Goal: Task Accomplishment & Management: Complete application form

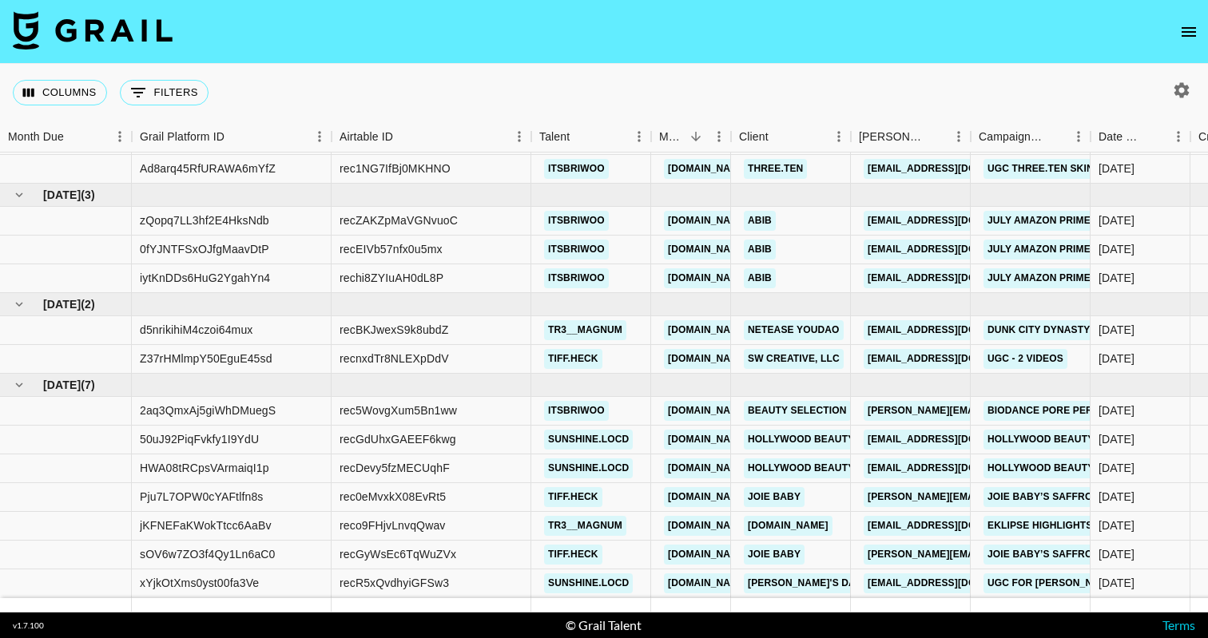
scroll to position [50, 0]
click at [773, 439] on link "Hollywood Beauty" at bounding box center [801, 440] width 114 height 20
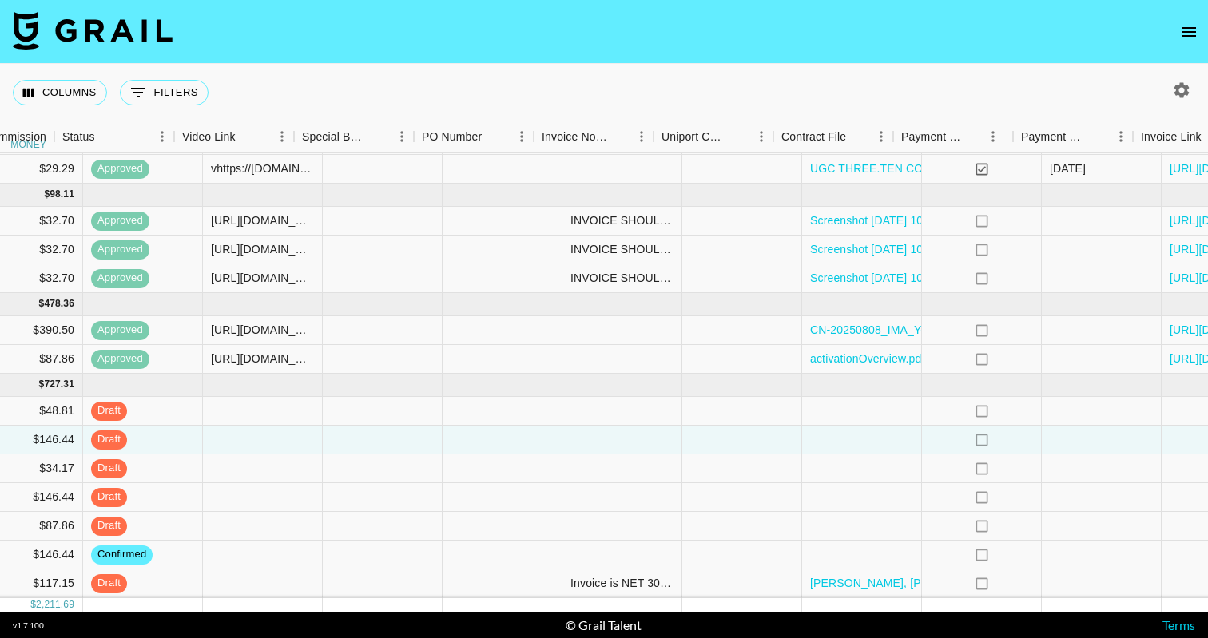
scroll to position [50, 1655]
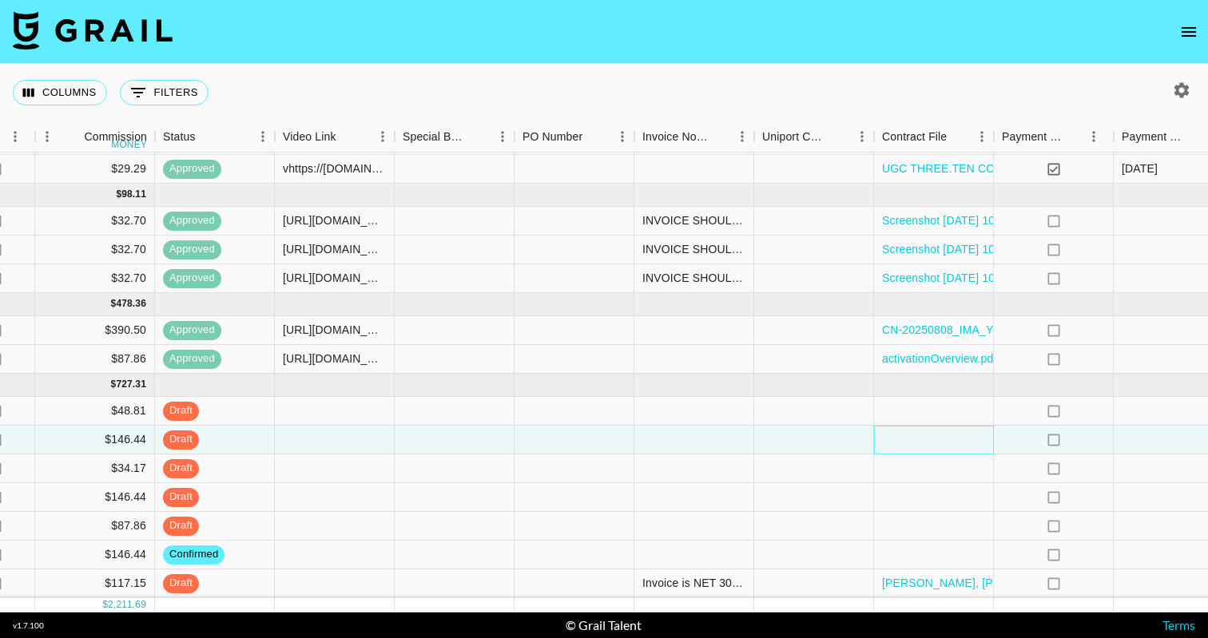
click at [913, 440] on div at bounding box center [934, 440] width 120 height 29
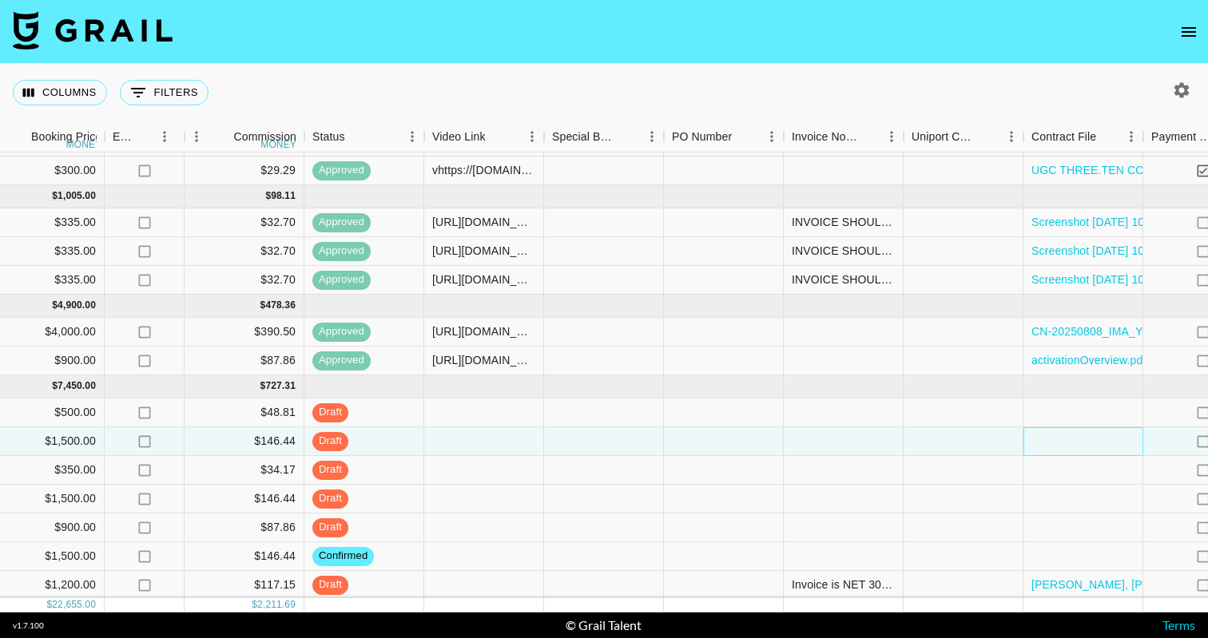
scroll to position [50, 1505]
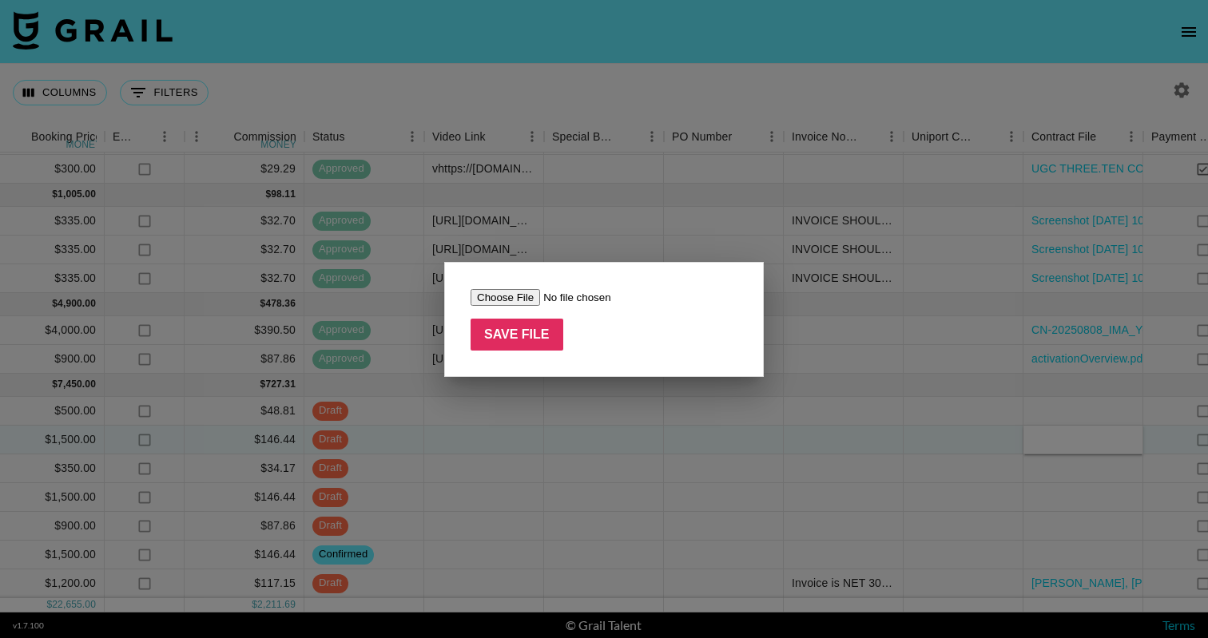
click at [501, 300] on input "file" at bounding box center [572, 297] width 202 height 17
type input "C:\fakepath\Screenshot 2025-09-04 at 6.11.52 PM.png"
click at [522, 331] on input "Save File" at bounding box center [517, 335] width 93 height 32
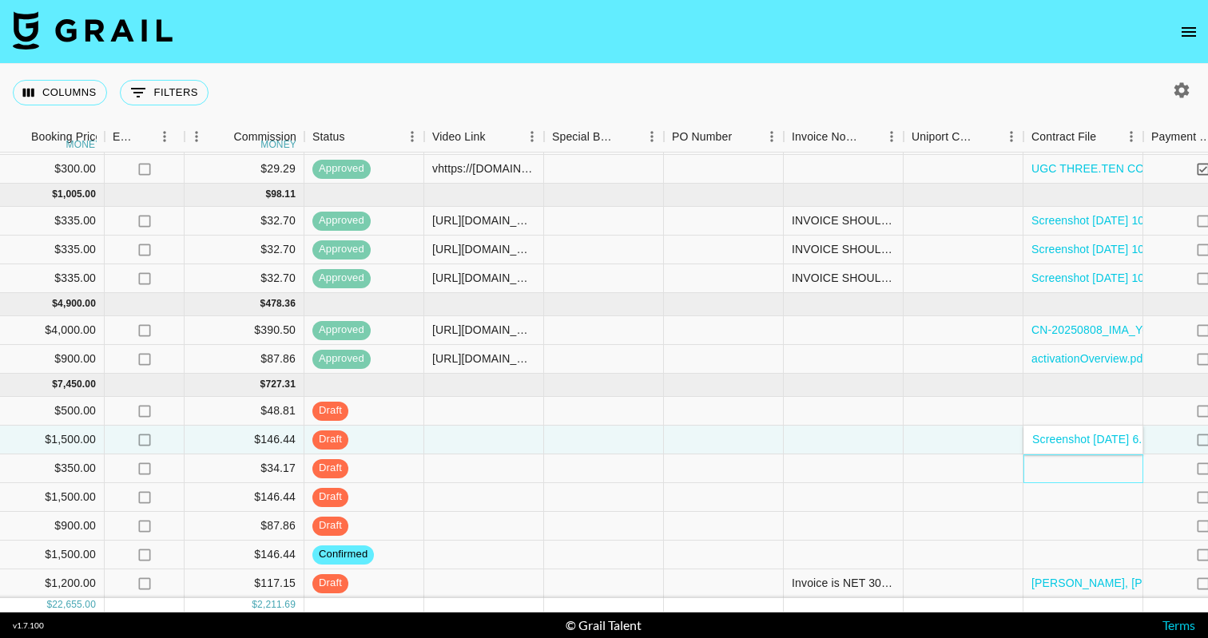
click at [1055, 472] on div at bounding box center [1083, 469] width 120 height 29
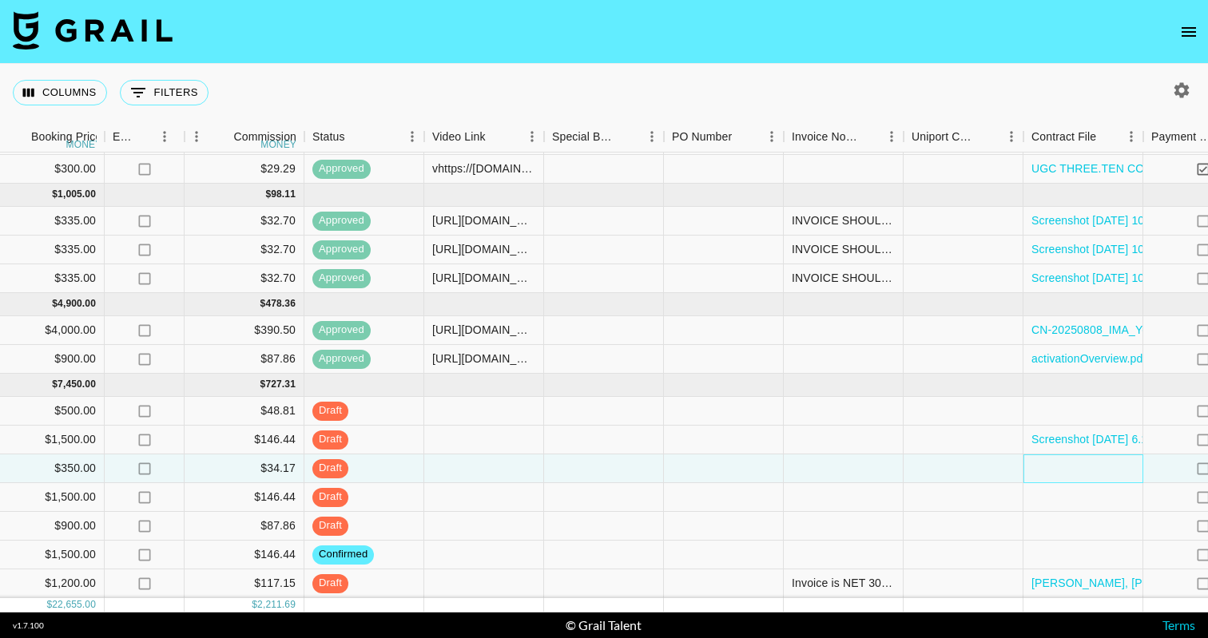
click at [1055, 472] on div at bounding box center [1083, 469] width 120 height 29
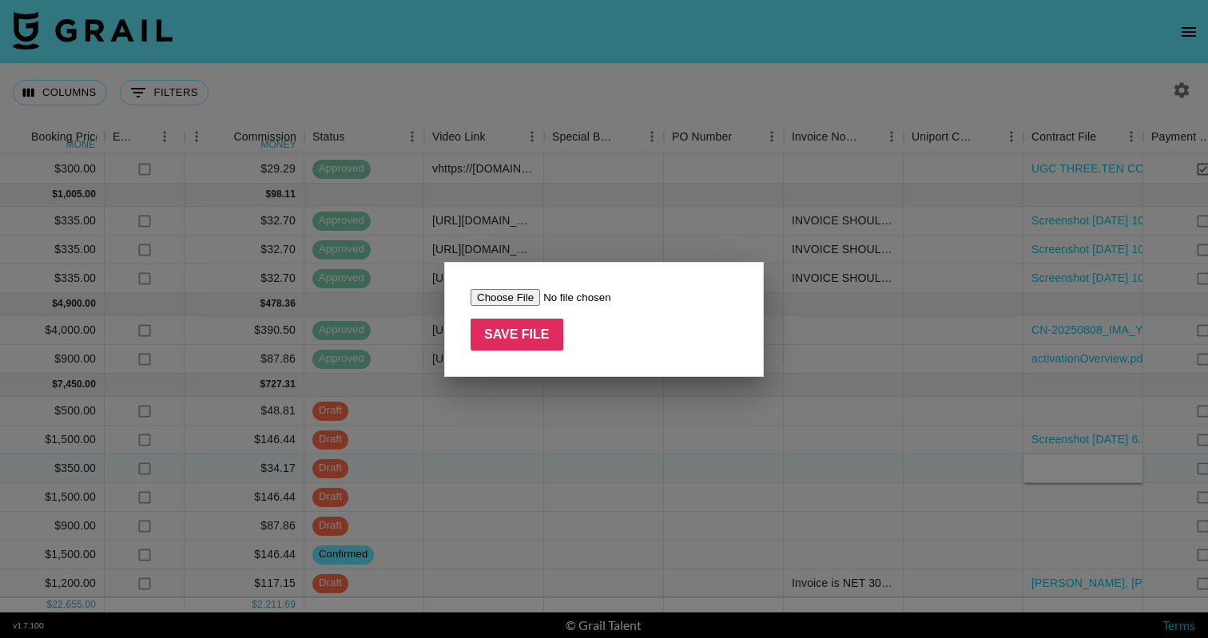
click at [514, 292] on input "file" at bounding box center [572, 297] width 202 height 17
type input "C:\fakepath\Screenshot 2025-09-04 at 6.11.52 PM.png"
click at [526, 335] on input "Save File" at bounding box center [517, 335] width 93 height 32
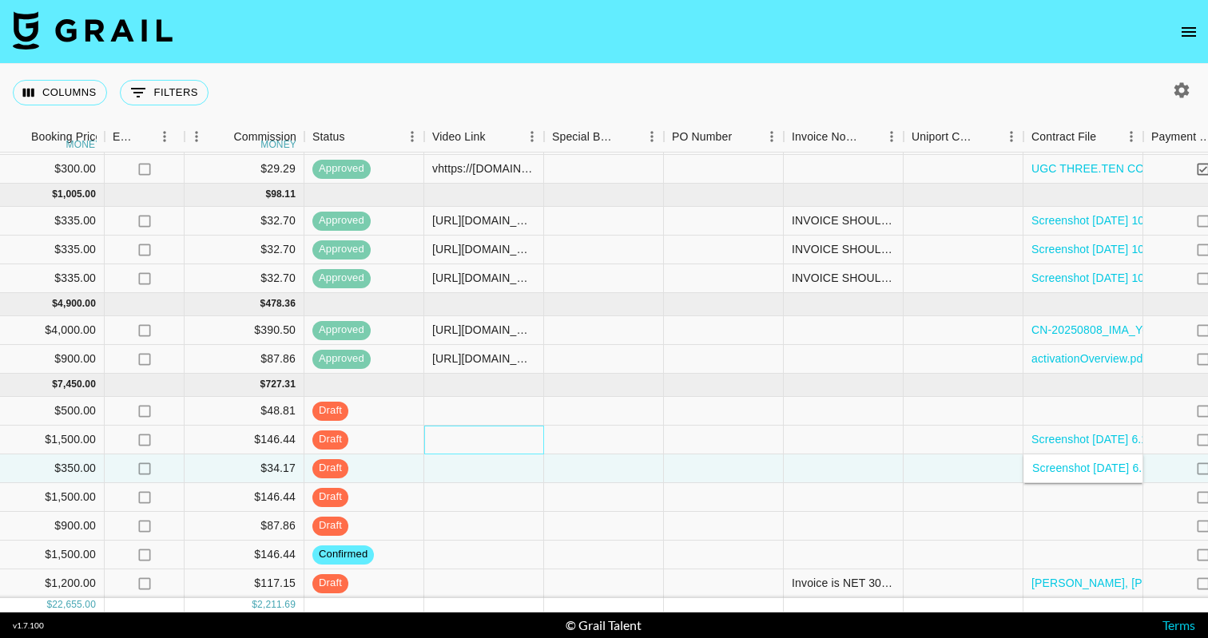
click at [439, 437] on div at bounding box center [484, 440] width 120 height 29
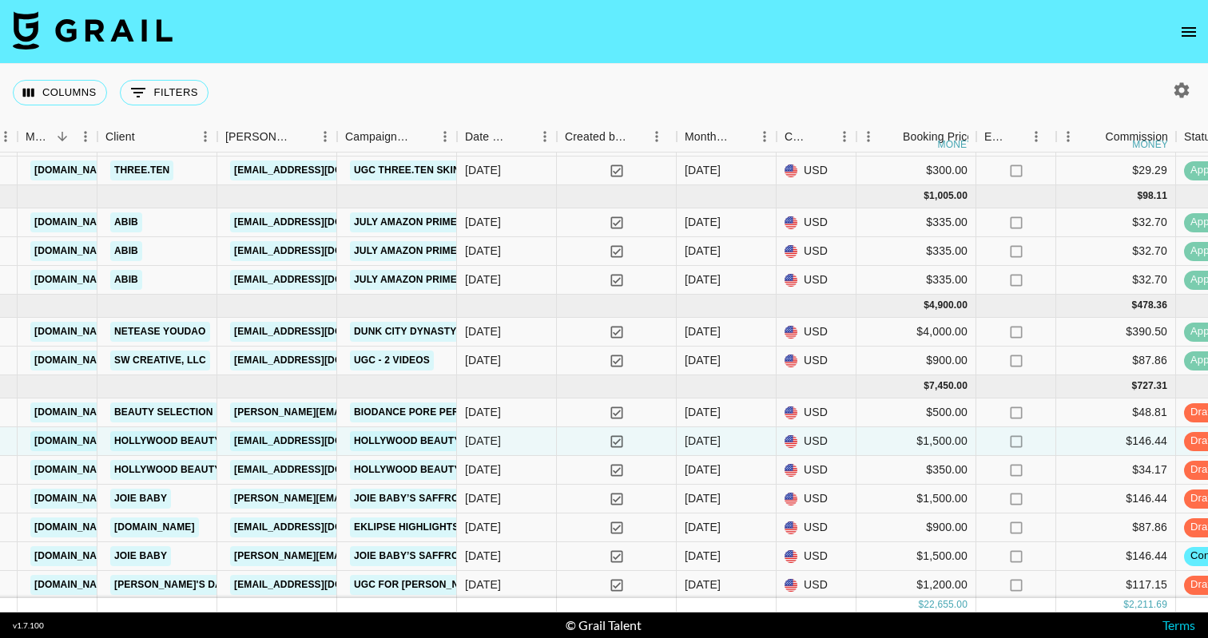
scroll to position [48, 606]
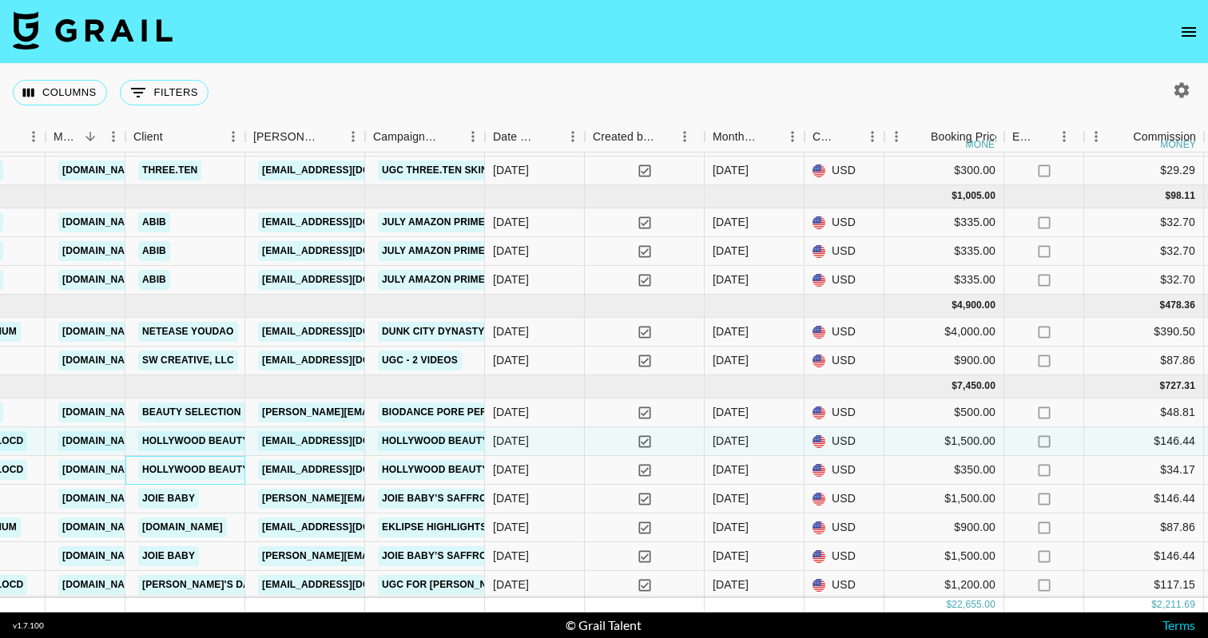
click at [221, 467] on link "Hollywood Beauty" at bounding box center [195, 470] width 114 height 20
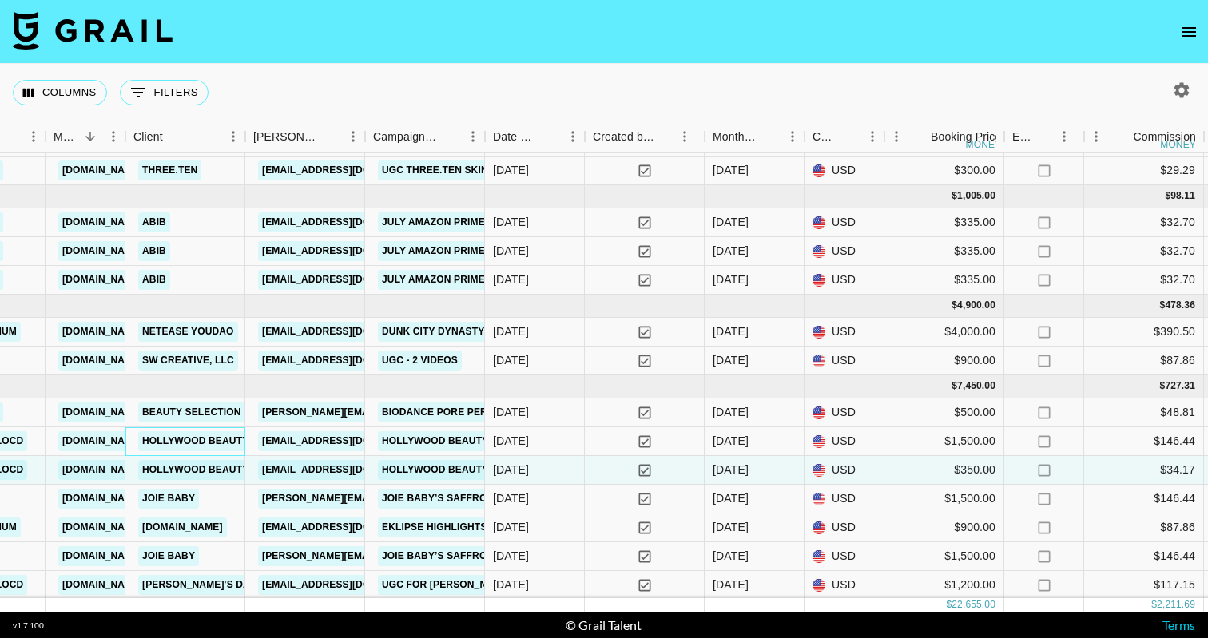
click at [224, 444] on link "Hollywood Beauty" at bounding box center [195, 441] width 114 height 20
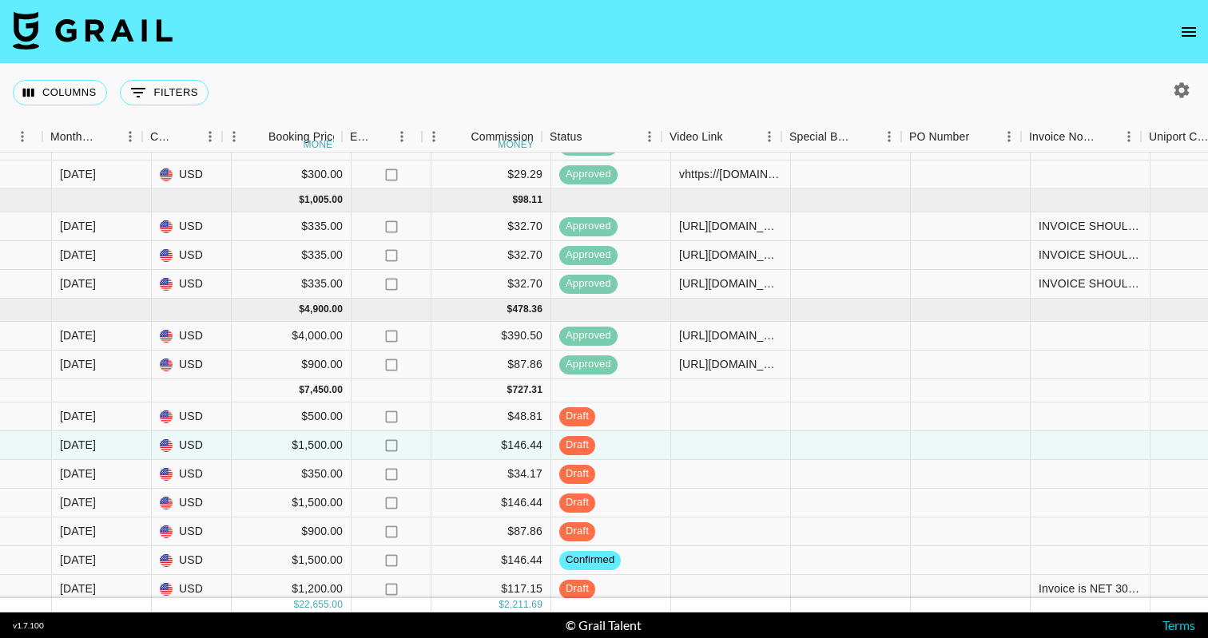
scroll to position [44, 1268]
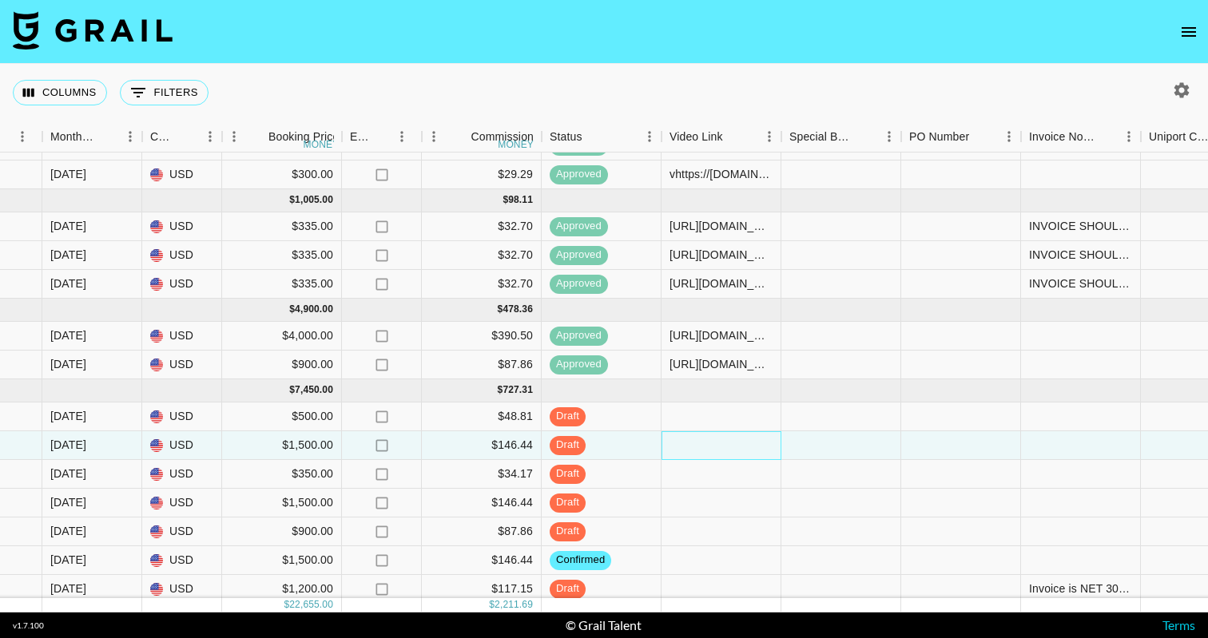
click at [709, 446] on div at bounding box center [721, 445] width 120 height 29
click at [792, 445] on div at bounding box center [841, 445] width 120 height 29
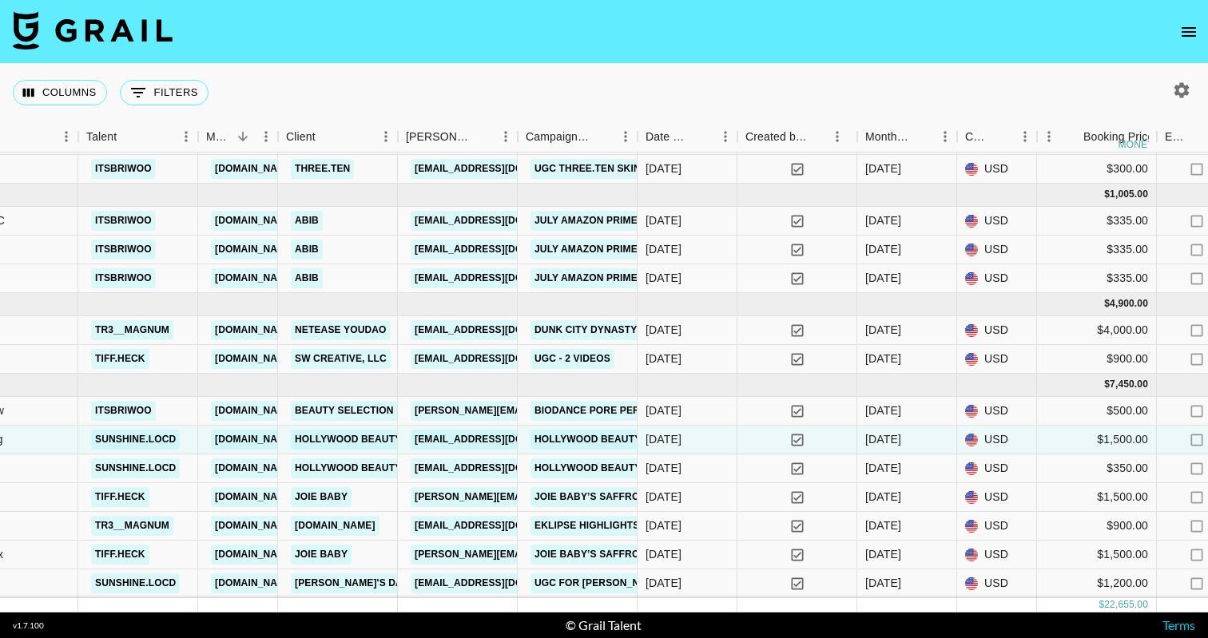
scroll to position [50, 448]
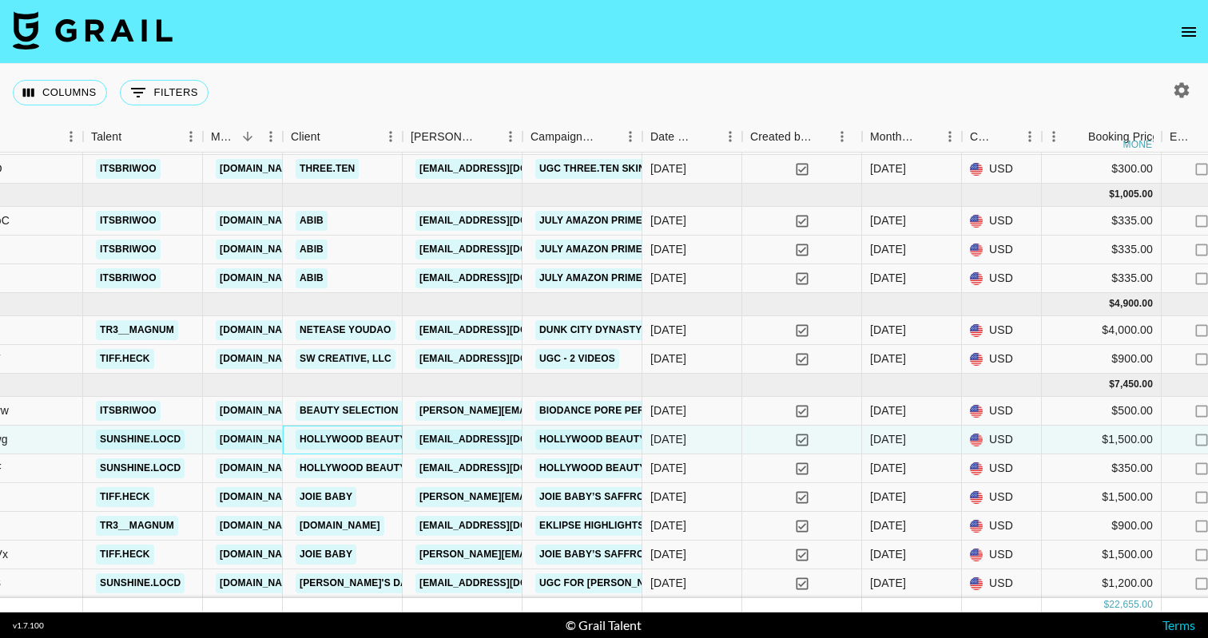
click at [372, 441] on link "Hollywood Beauty" at bounding box center [353, 440] width 114 height 20
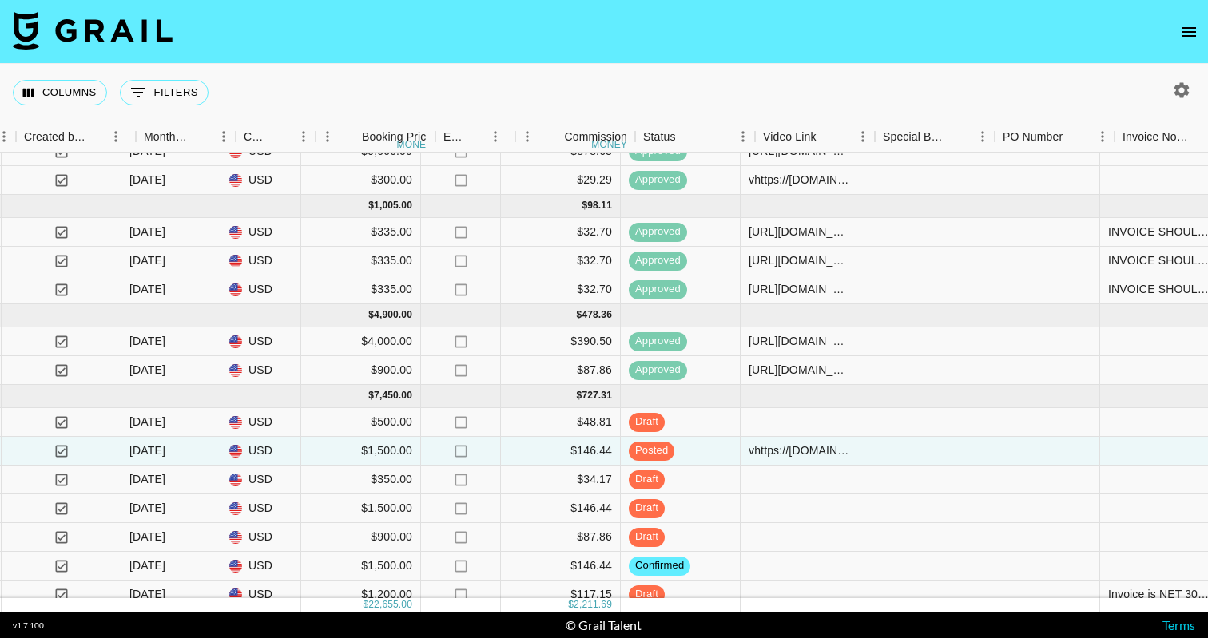
scroll to position [38, 1191]
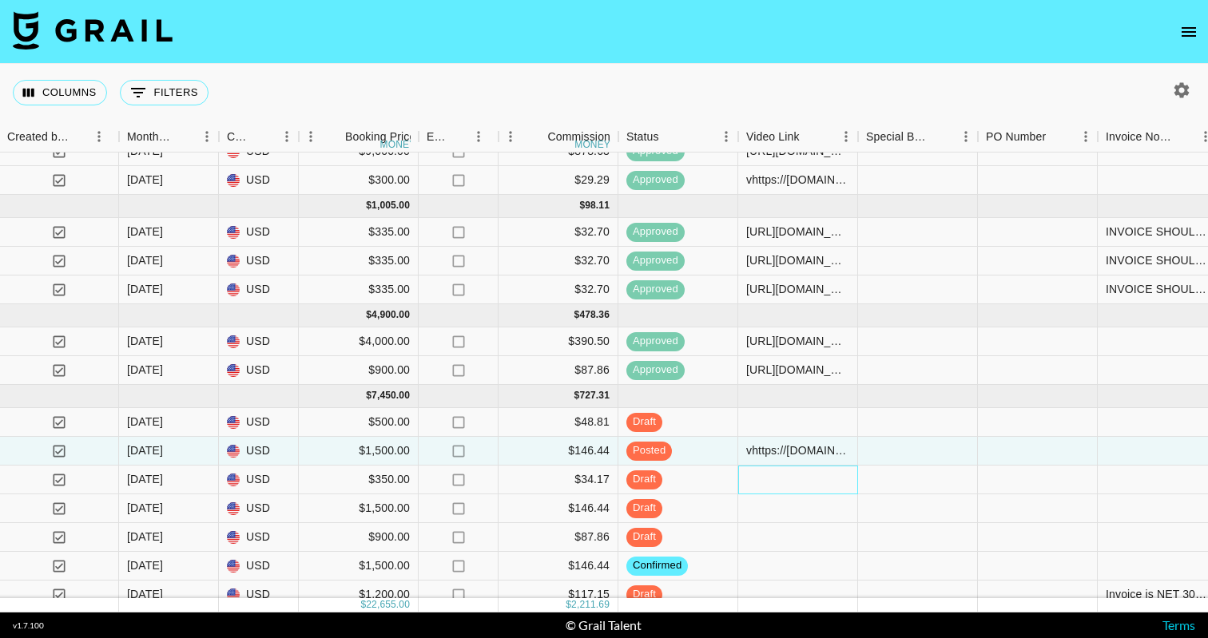
click at [826, 483] on div at bounding box center [798, 480] width 120 height 29
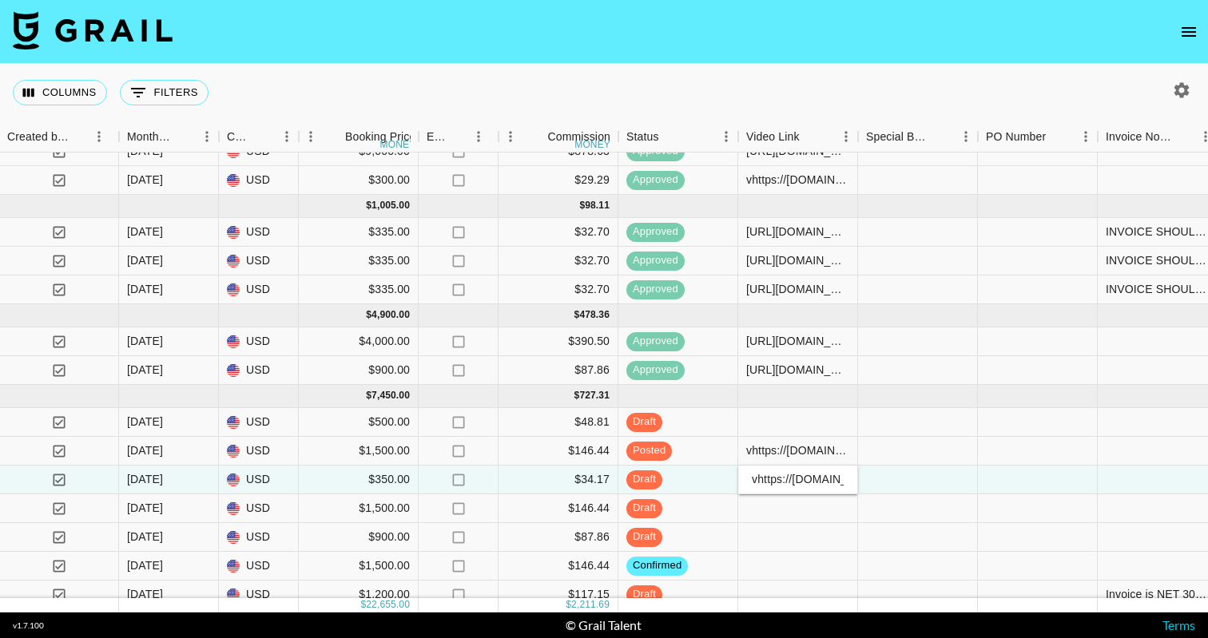
scroll to position [0, 642]
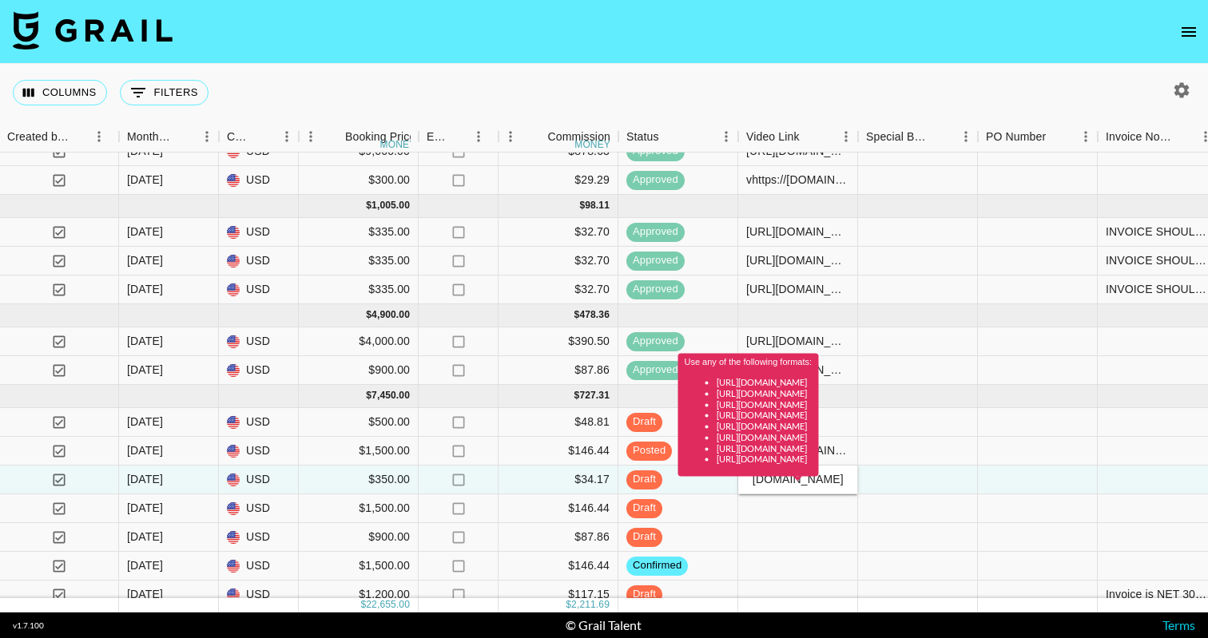
type input "vhttps://www.tiktok.com/@sunshine.locd/video/7546359244585504014?is_from_webapp…"
click at [761, 491] on div "vhttps://www.tiktok.com/@sunshine.locd/video/7546359244585504014?is_from_webapp…" at bounding box center [798, 480] width 120 height 29
click at [819, 475] on div "Use any of the following formats: https://www.tiktok.com/@user/video/1234567 ht…" at bounding box center [748, 415] width 141 height 123
click at [758, 479] on div "Use any of the following formats: https://www.tiktok.com/@user/video/1234567 ht…" at bounding box center [748, 421] width 141 height 134
click at [757, 479] on div "Use any of the following formats: https://www.tiktok.com/@user/video/1234567 ht…" at bounding box center [748, 421] width 141 height 134
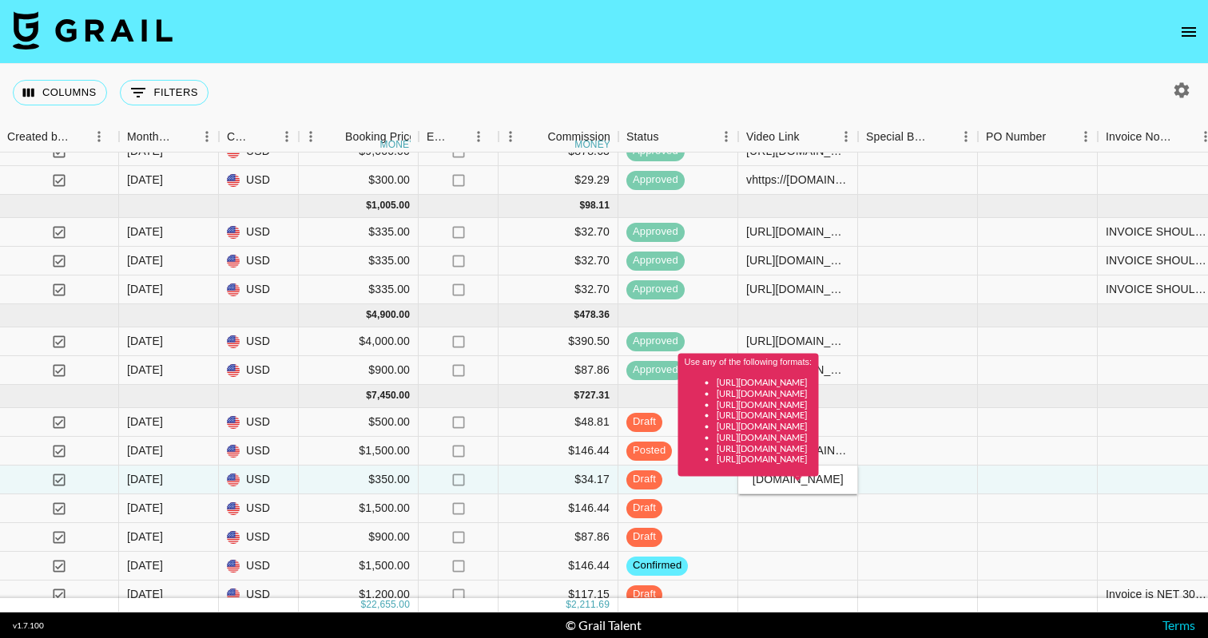
click at [777, 477] on div "Use any of the following formats: https://www.tiktok.com/@user/video/1234567 ht…" at bounding box center [748, 421] width 141 height 134
click at [924, 475] on div at bounding box center [918, 480] width 120 height 29
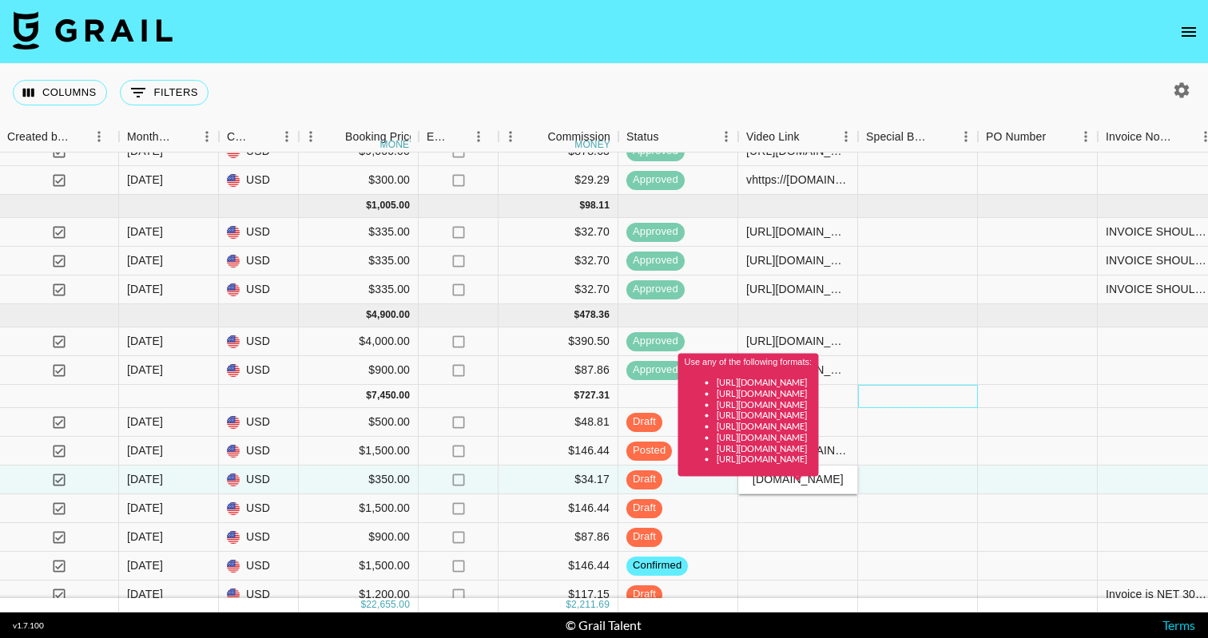
click at [936, 407] on div at bounding box center [918, 396] width 120 height 23
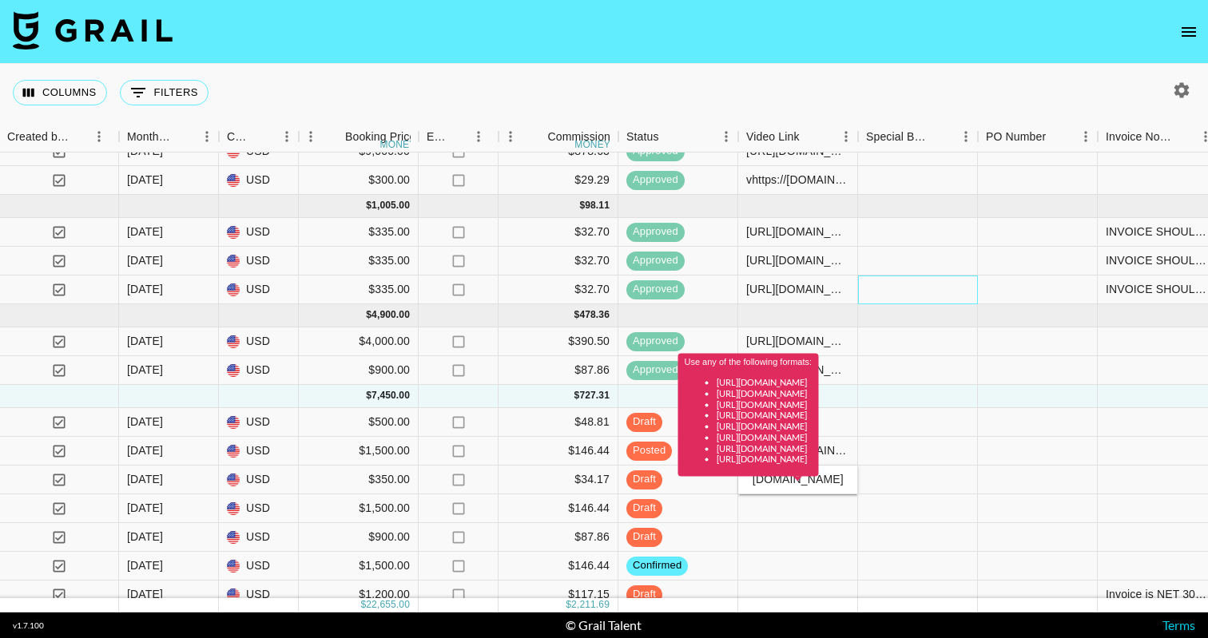
click at [858, 276] on div at bounding box center [918, 290] width 120 height 29
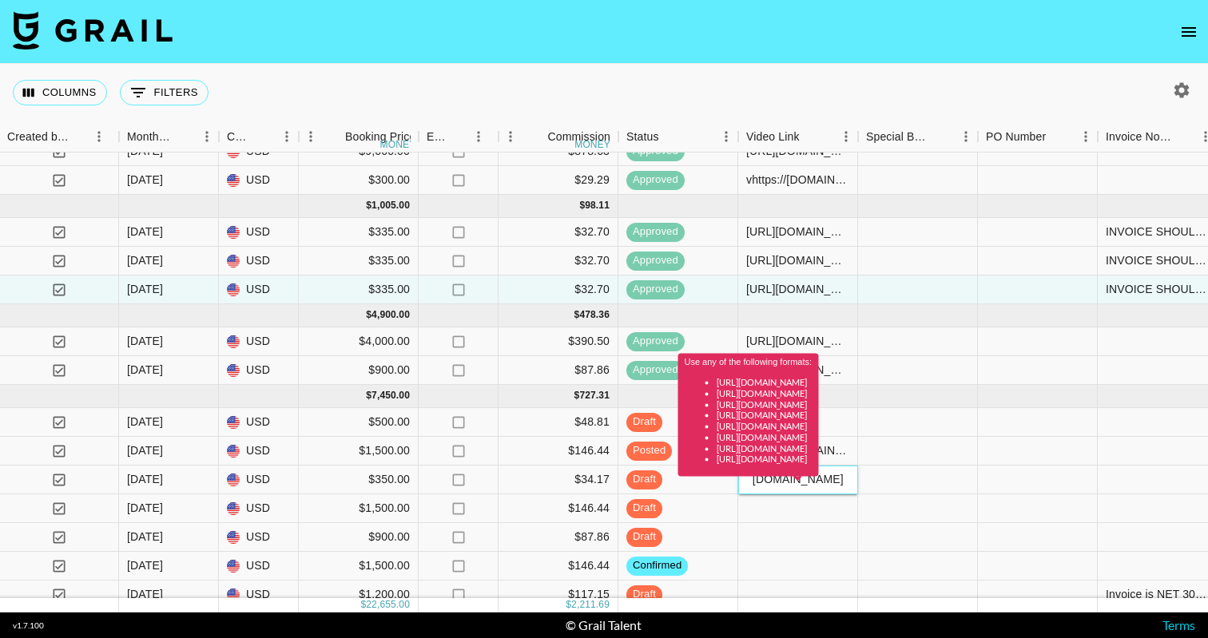
click at [757, 478] on div "Use any of the following formats: https://www.tiktok.com/@user/video/1234567 ht…" at bounding box center [748, 421] width 141 height 134
click at [753, 482] on div "Use any of the following formats: https://www.tiktok.com/@user/video/1234567 ht…" at bounding box center [748, 421] width 141 height 134
click at [759, 482] on div "Use any of the following formats: https://www.tiktok.com/@user/video/1234567 ht…" at bounding box center [748, 421] width 141 height 134
click at [870, 554] on div at bounding box center [918, 566] width 120 height 29
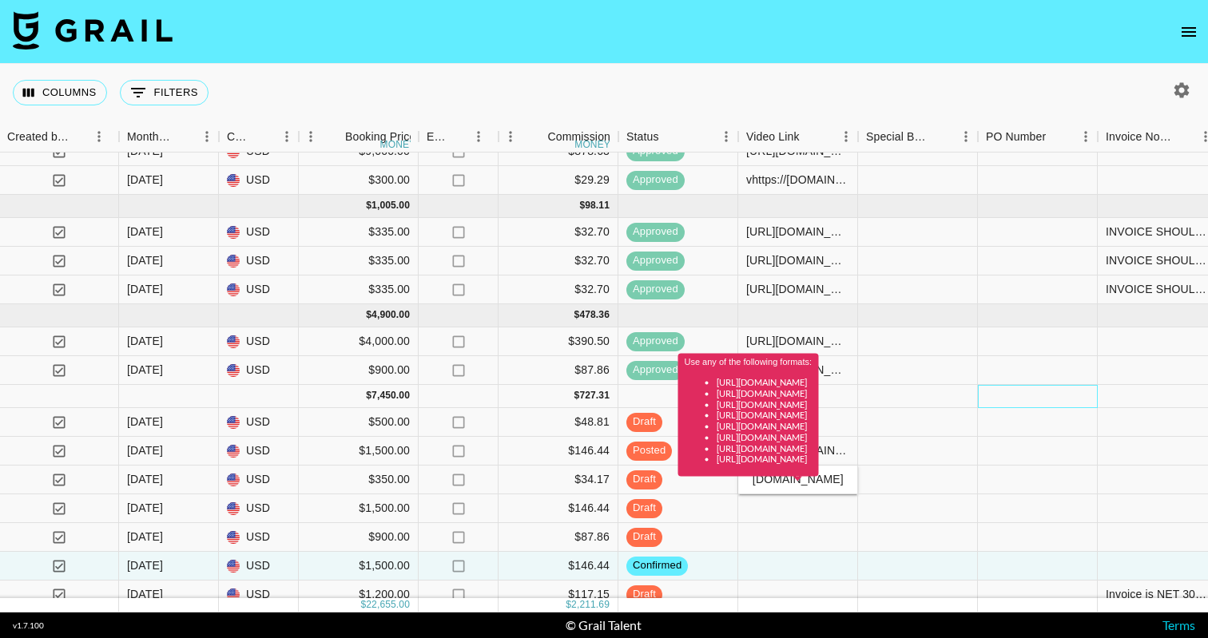
click at [1020, 387] on div at bounding box center [1038, 396] width 120 height 23
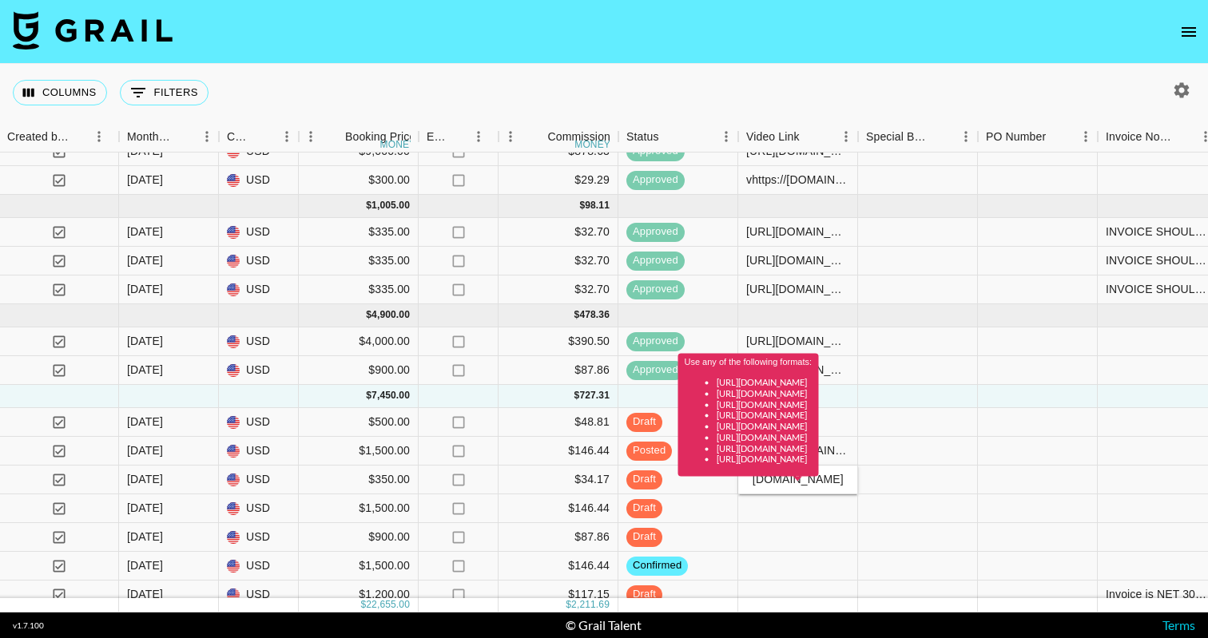
click at [935, 42] on nav at bounding box center [604, 32] width 1208 height 64
click at [760, 528] on div at bounding box center [798, 537] width 120 height 29
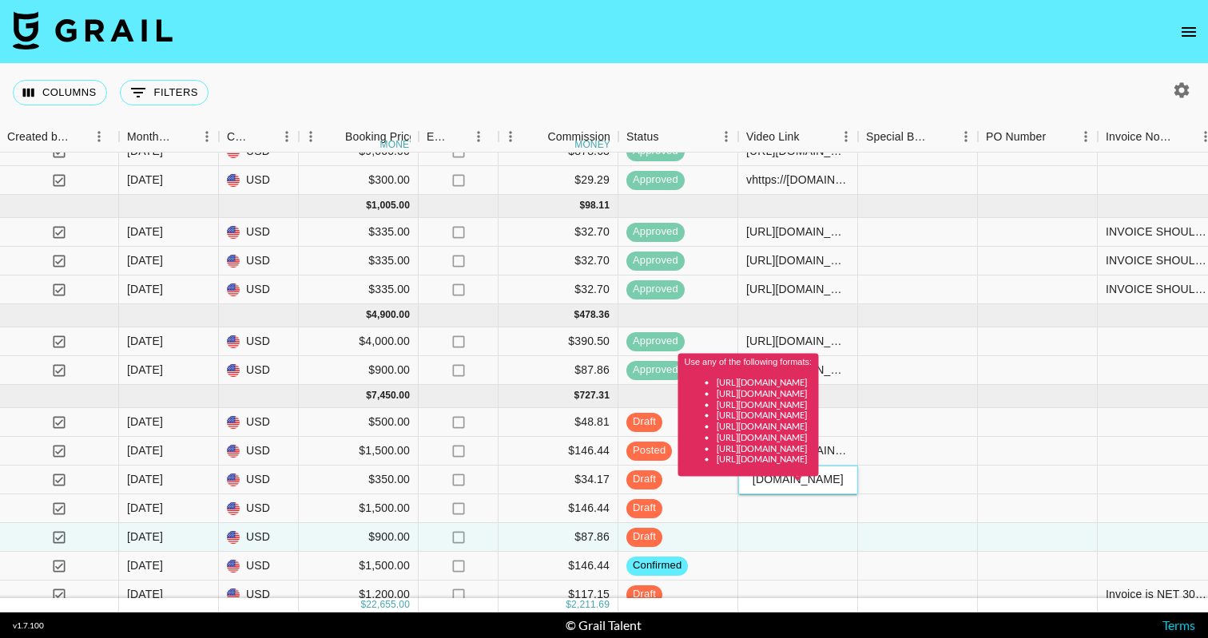
click at [814, 479] on div "Use any of the following formats: https://www.tiktok.com/@user/video/1234567 ht…" at bounding box center [748, 421] width 141 height 134
click at [810, 547] on div at bounding box center [798, 537] width 120 height 29
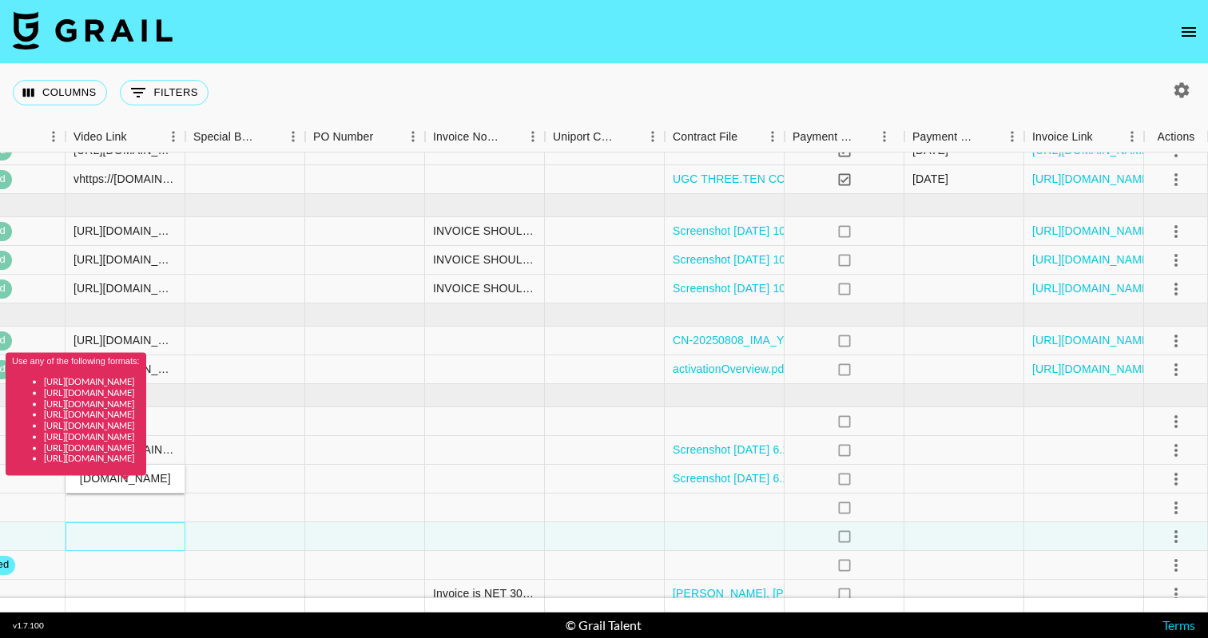
scroll to position [0, 0]
click at [1179, 448] on icon "select merge strategy" at bounding box center [1175, 450] width 19 height 19
click at [1146, 600] on div "Approve" at bounding box center [1141, 599] width 49 height 19
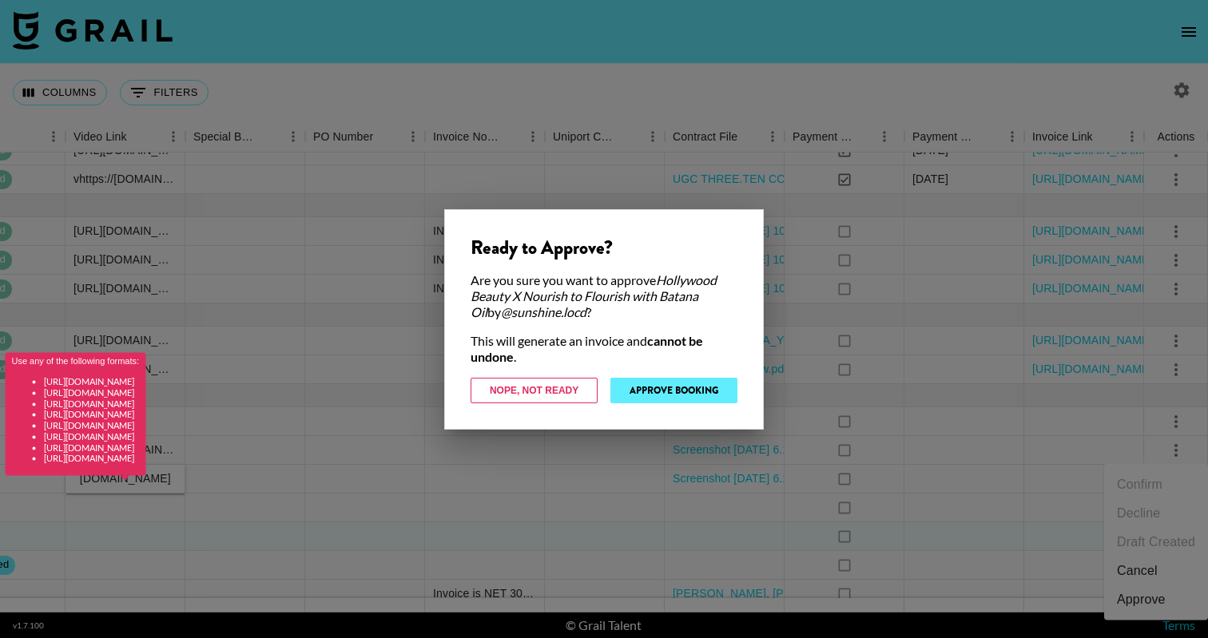
click at [704, 391] on button "Approve Booking" at bounding box center [673, 391] width 127 height 26
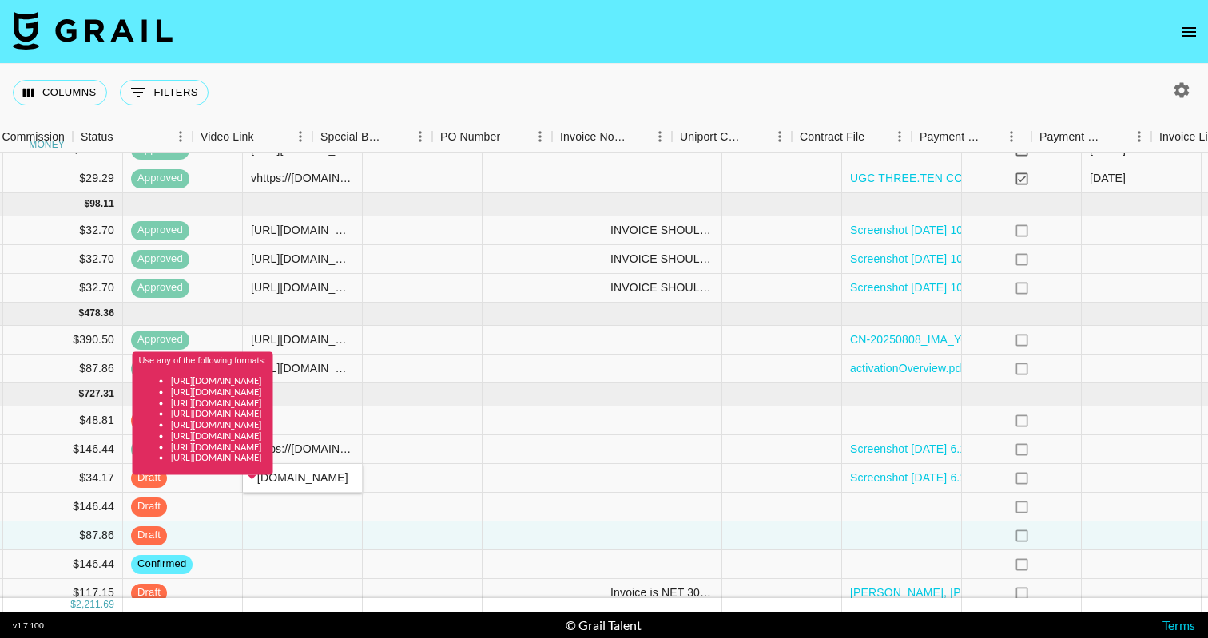
scroll to position [40, 1603]
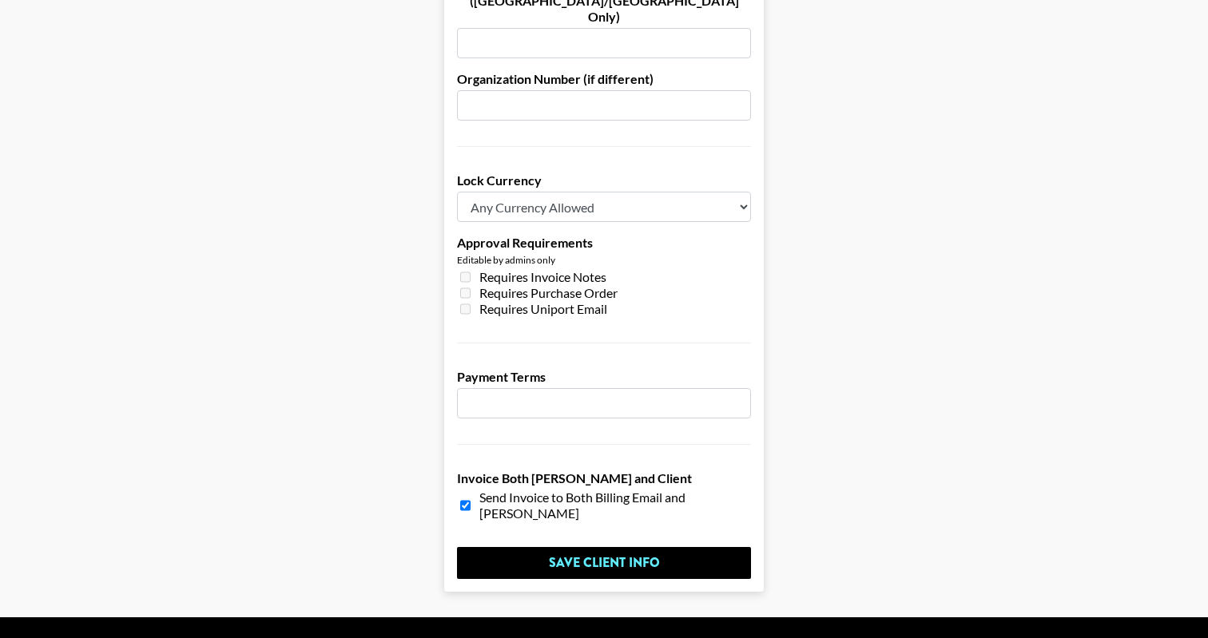
scroll to position [1191, 0]
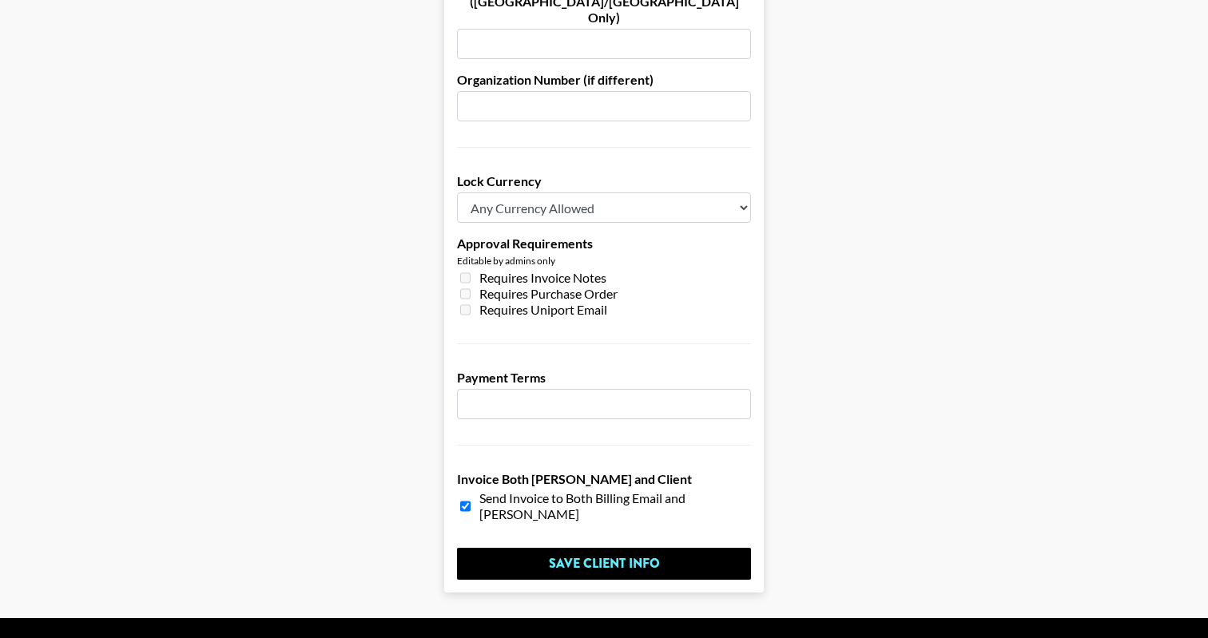
click at [519, 389] on input "number" at bounding box center [604, 404] width 294 height 30
type input "7"
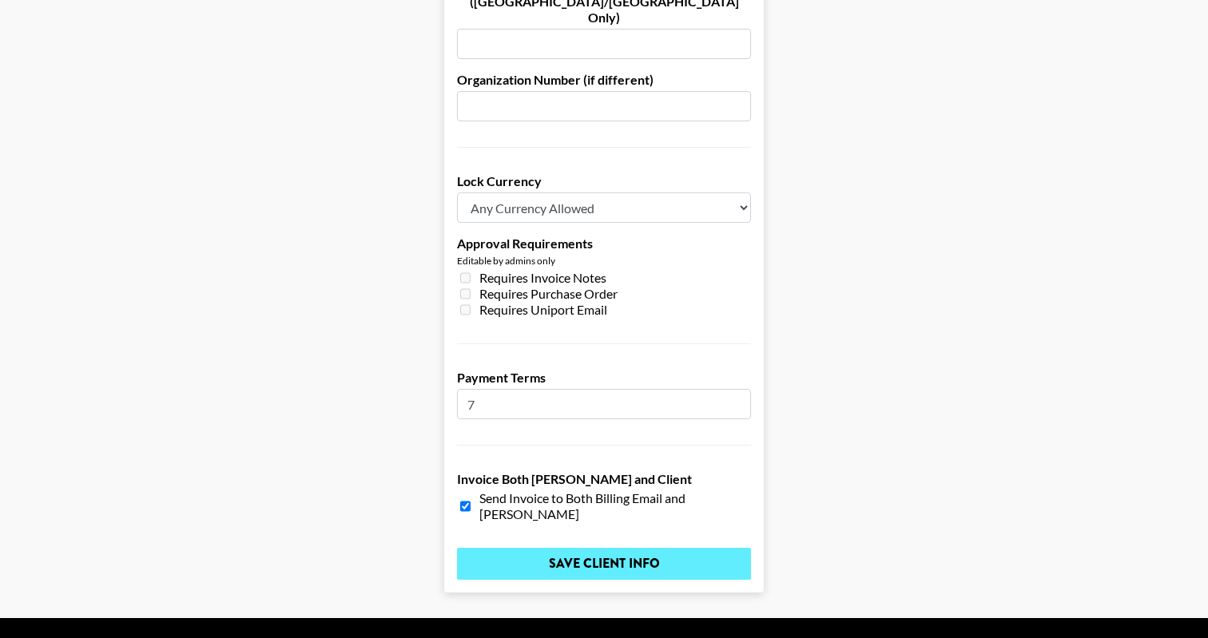
click at [676, 548] on input "Save Client Info" at bounding box center [604, 564] width 294 height 32
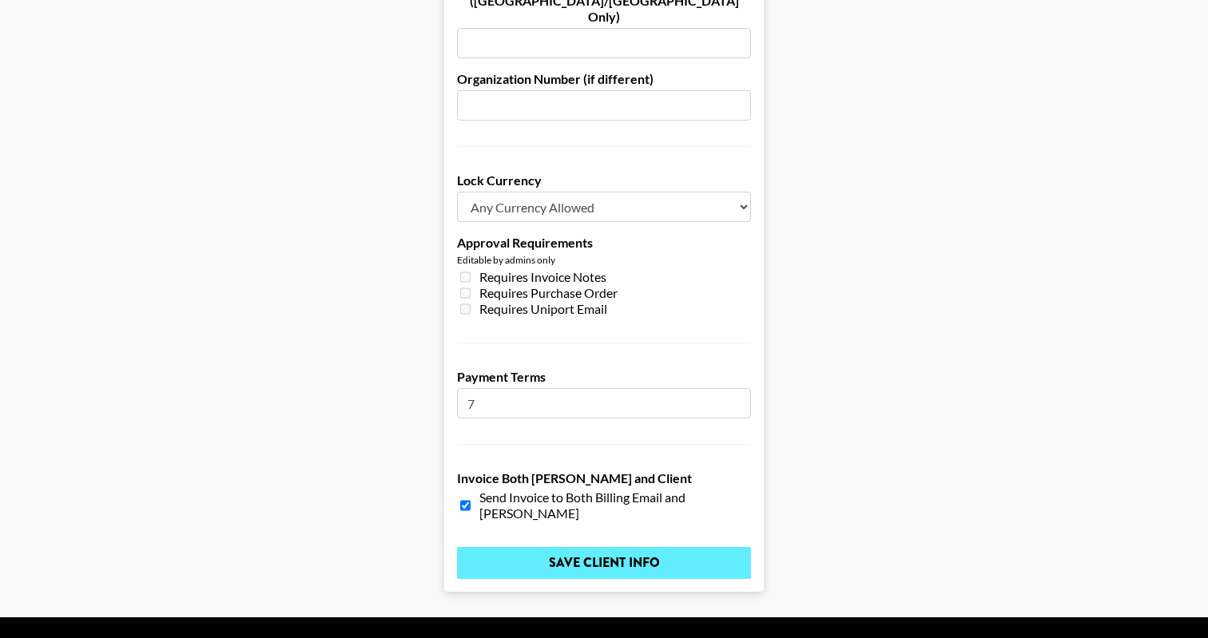
scroll to position [1191, 0]
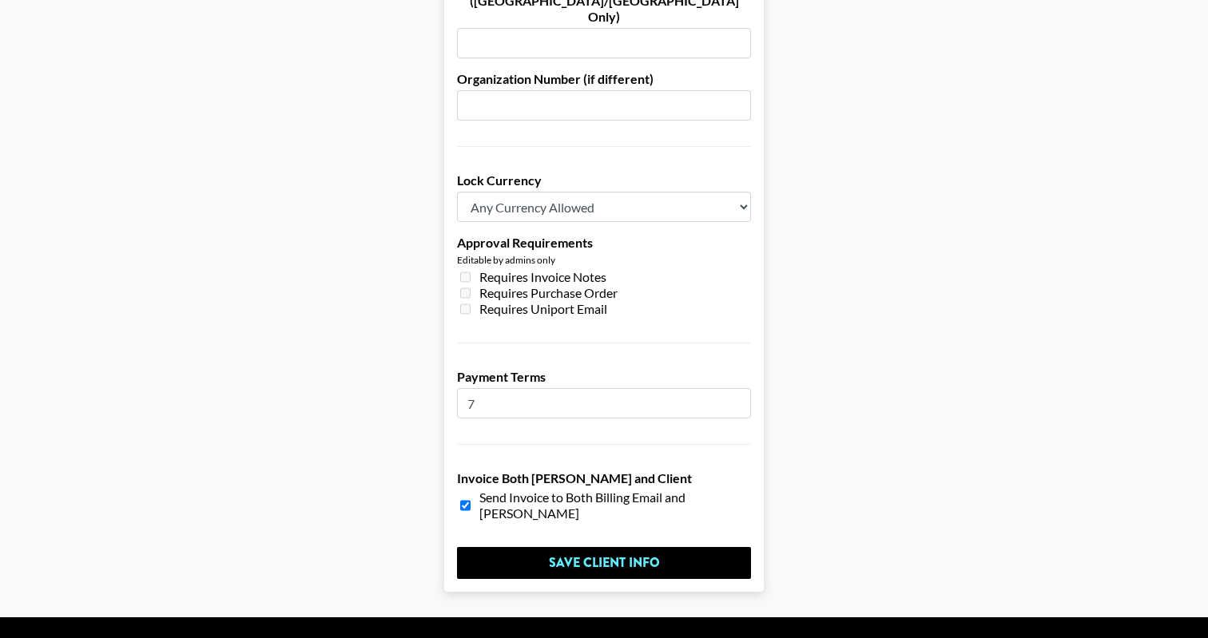
scroll to position [1191, 0]
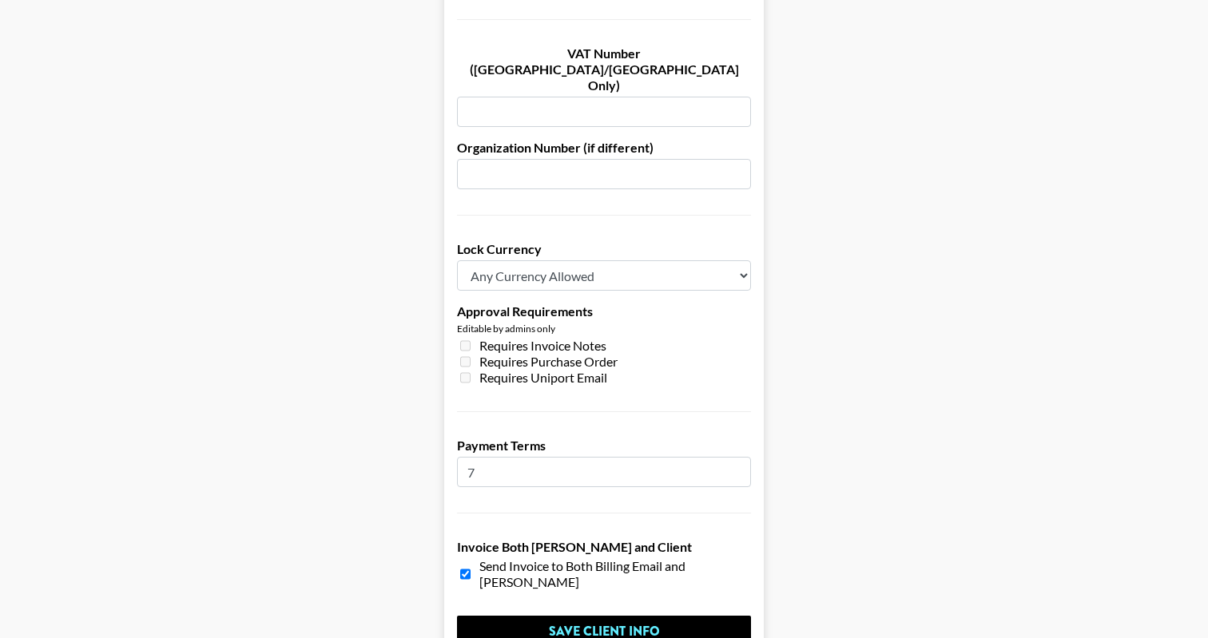
scroll to position [1164, 0]
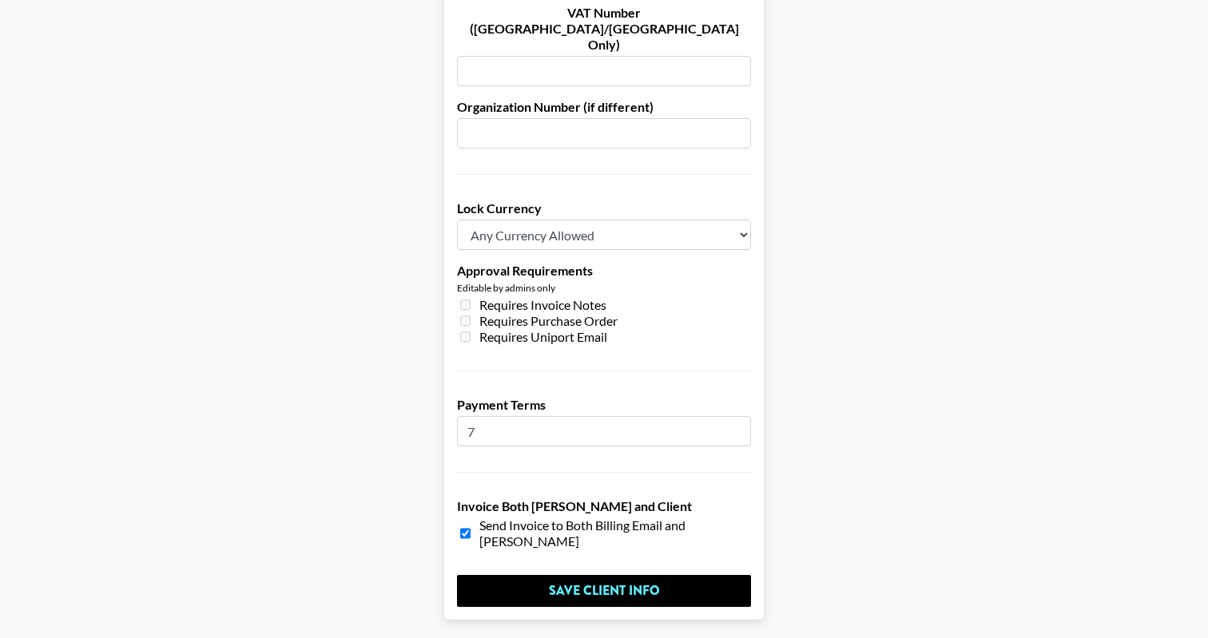
click at [741, 5] on label "VAT Number ([GEOGRAPHIC_DATA]/[GEOGRAPHIC_DATA] Only)" at bounding box center [604, 29] width 294 height 48
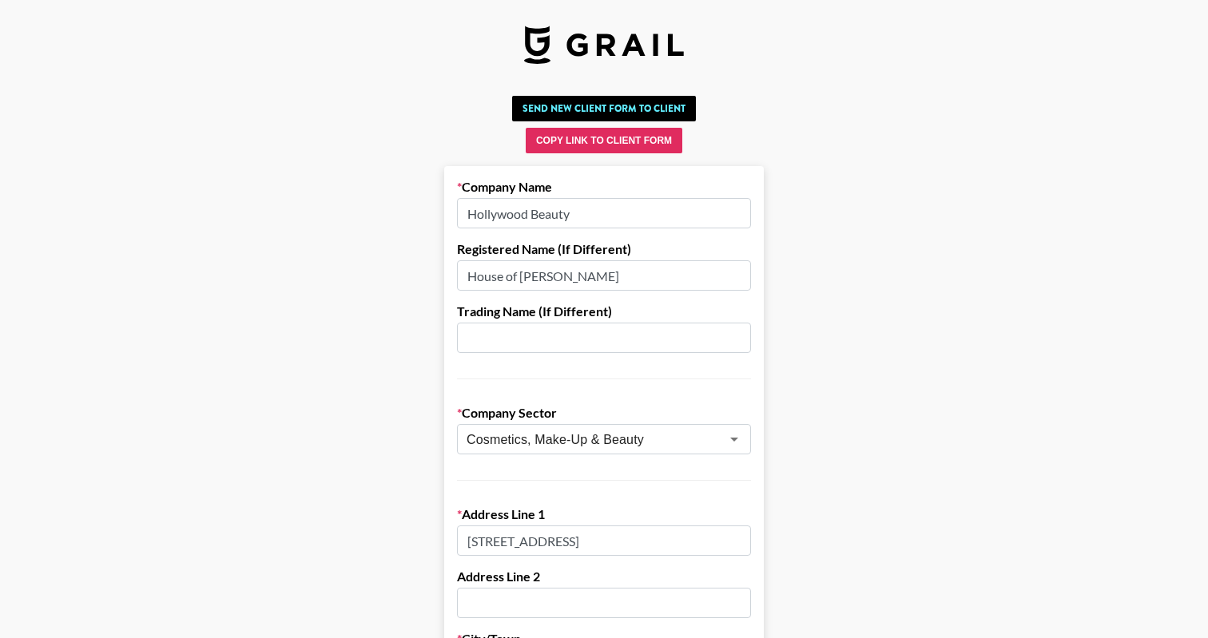
scroll to position [0, 0]
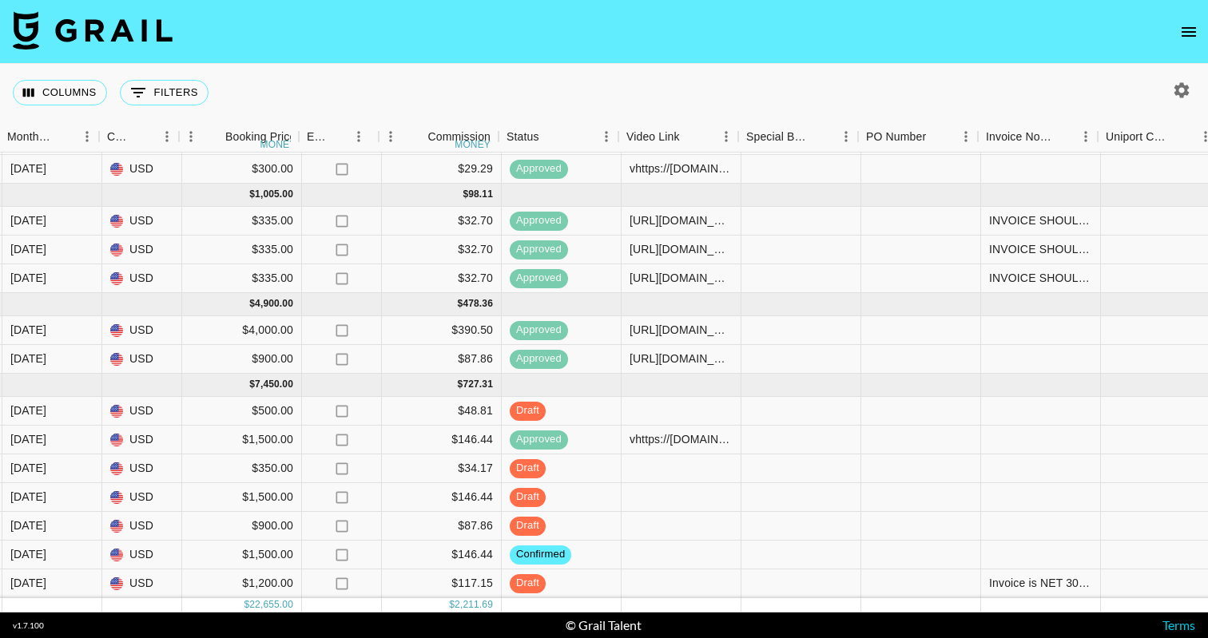
scroll to position [50, 1311]
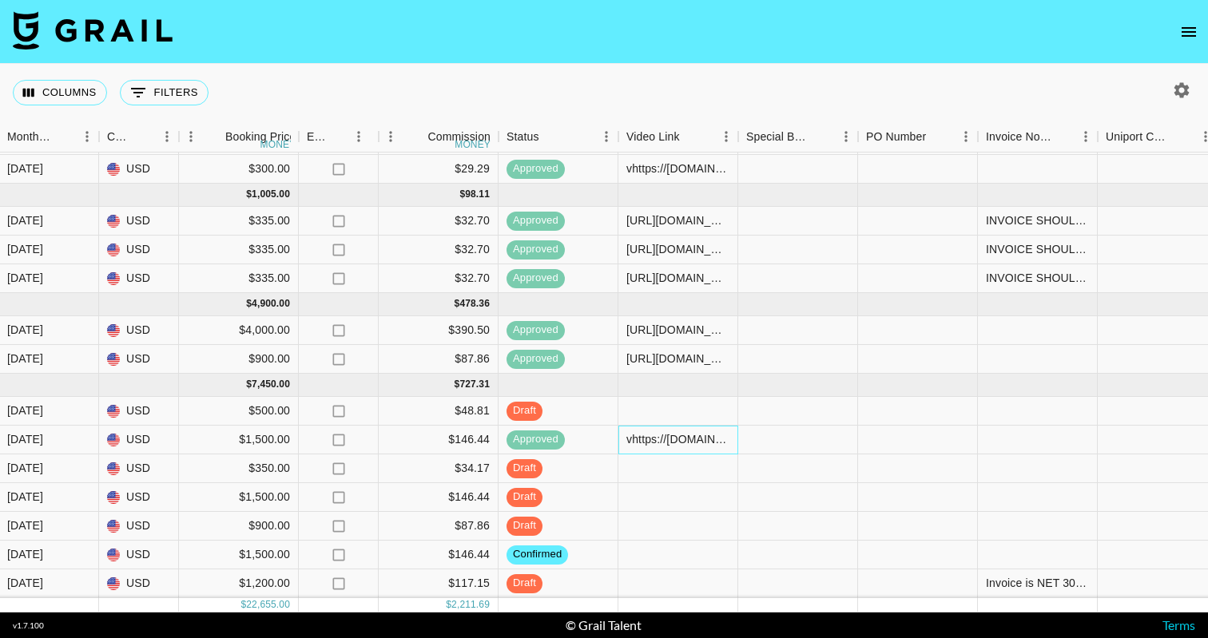
click at [633, 439] on div "vhttps://www.instagram.com/reel/DOMioE_kkSx/?utm_source=ig_web_copy_link&igsh=M…" at bounding box center [677, 439] width 103 height 16
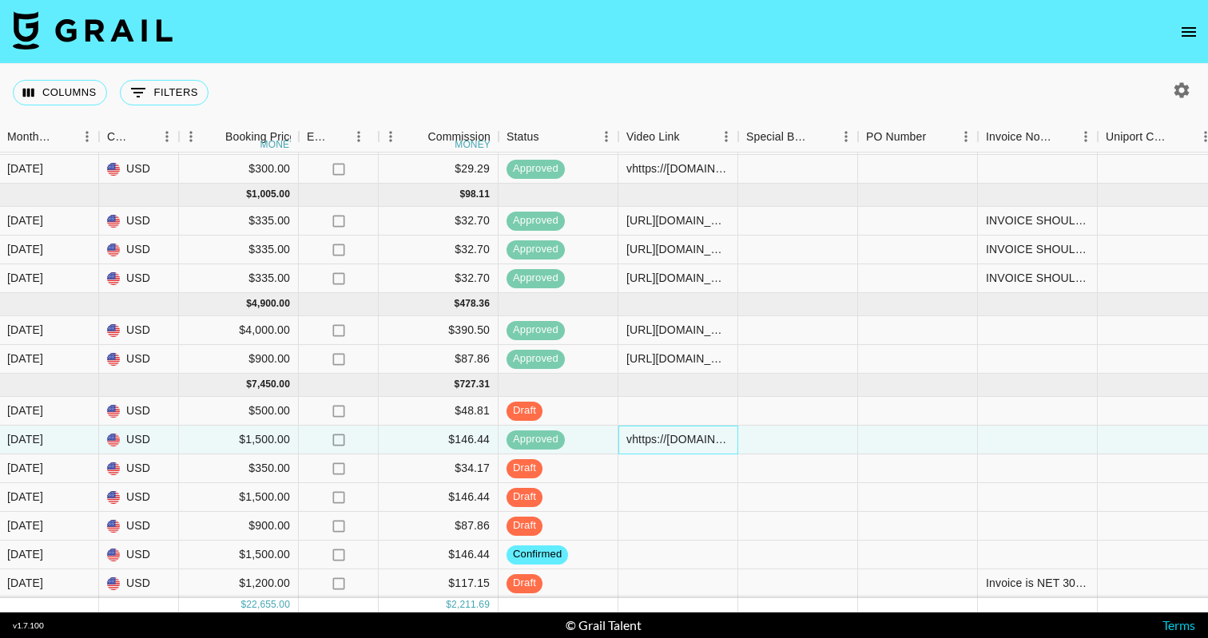
click at [628, 438] on div "vhttps://www.instagram.com/reel/DOMioE_kkSx/?utm_source=ig_web_copy_link&igsh=M…" at bounding box center [677, 439] width 103 height 16
click at [631, 437] on div "vhttps://www.instagram.com/reel/DOMioE_kkSx/?utm_source=ig_web_copy_link&igsh=M…" at bounding box center [677, 439] width 103 height 16
click at [800, 474] on div at bounding box center [798, 469] width 120 height 29
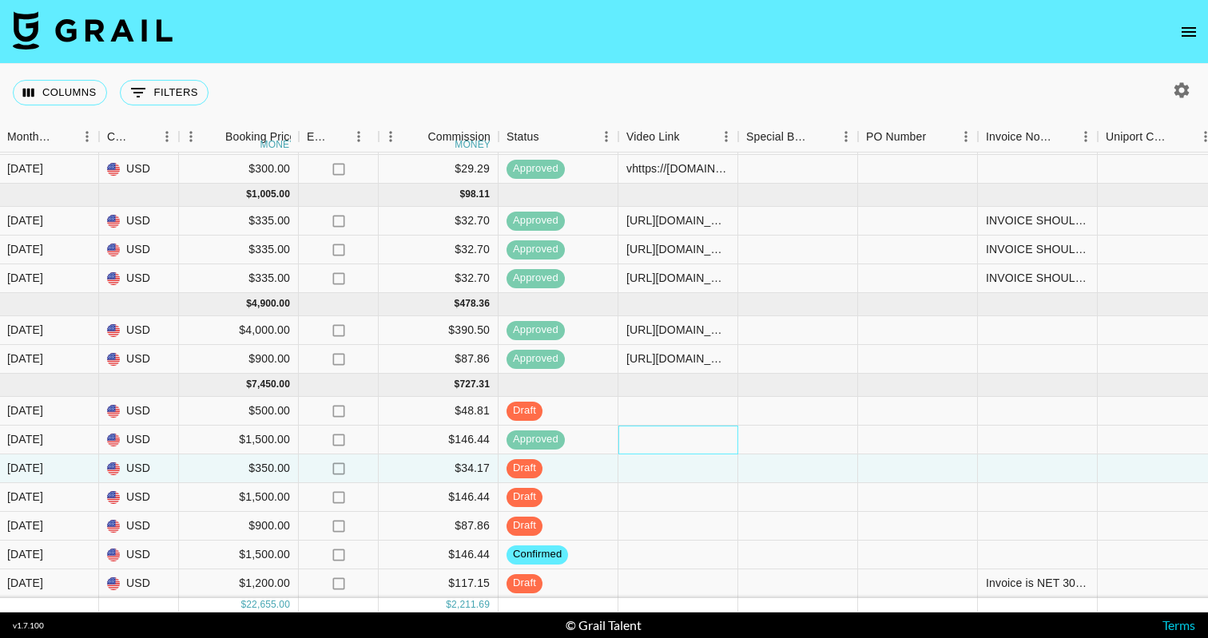
click at [688, 439] on div at bounding box center [678, 440] width 120 height 29
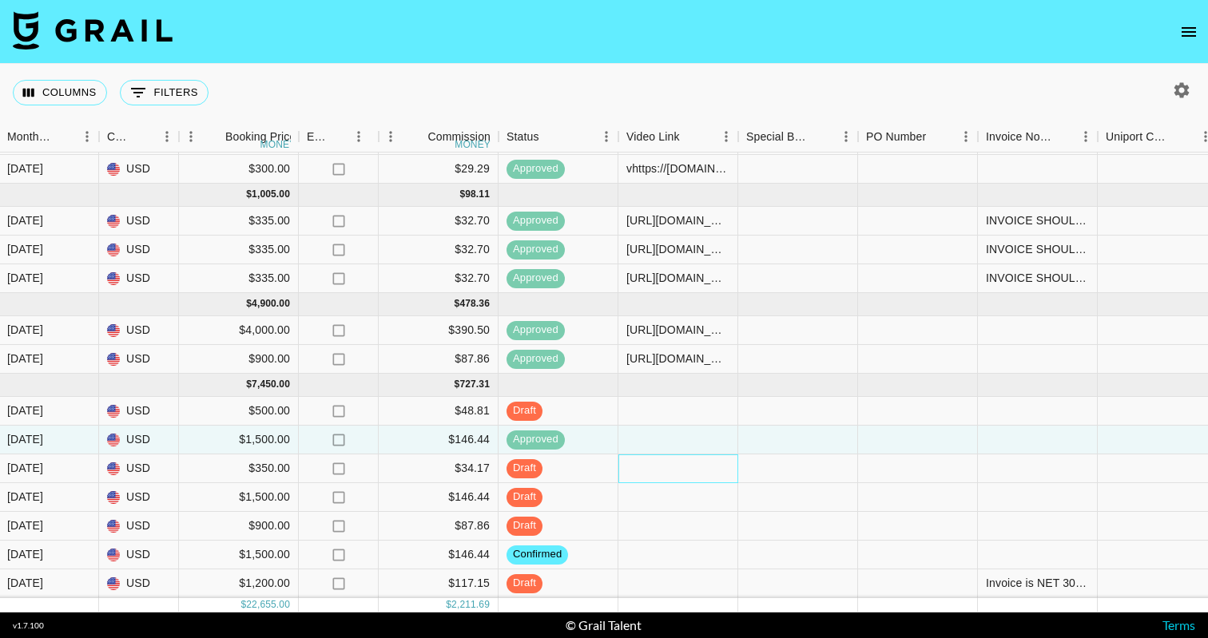
click at [653, 471] on div at bounding box center [678, 469] width 120 height 29
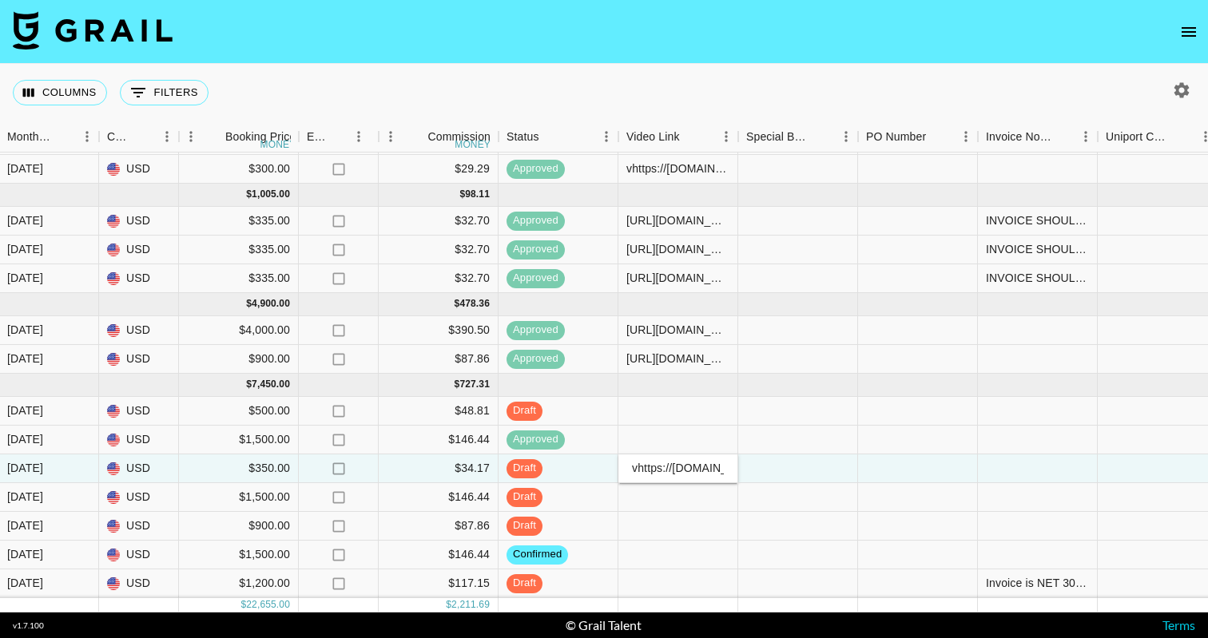
scroll to position [0, 642]
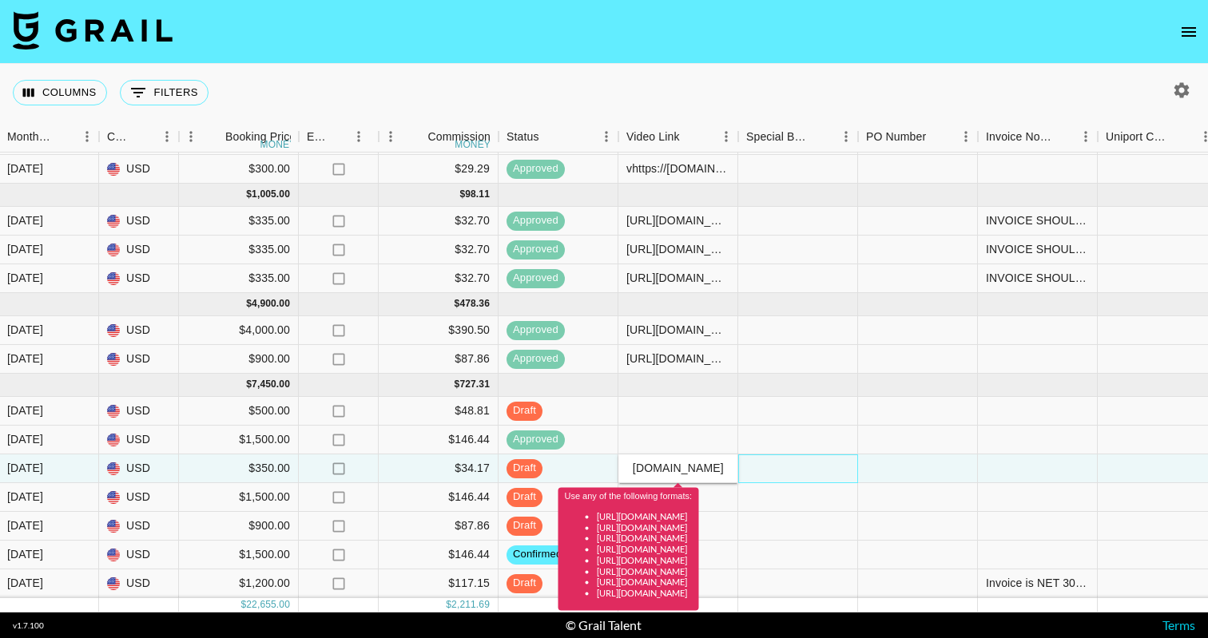
click at [749, 461] on div at bounding box center [798, 469] width 120 height 29
click at [634, 464] on input "vhttps://www.tiktok.com/@sunshine.locd/video/7546359244585504014?is_from_webapp…" at bounding box center [677, 468] width 117 height 13
click at [638, 464] on input "vhttps://www.tiktok.com/@sunshine.locd/video/7546359244585504014?is_from_webapp…" at bounding box center [677, 468] width 117 height 13
type input "https://www.tiktok.com/@sunshine.locd/video/7546359244585504014?is_from_webapp=…"
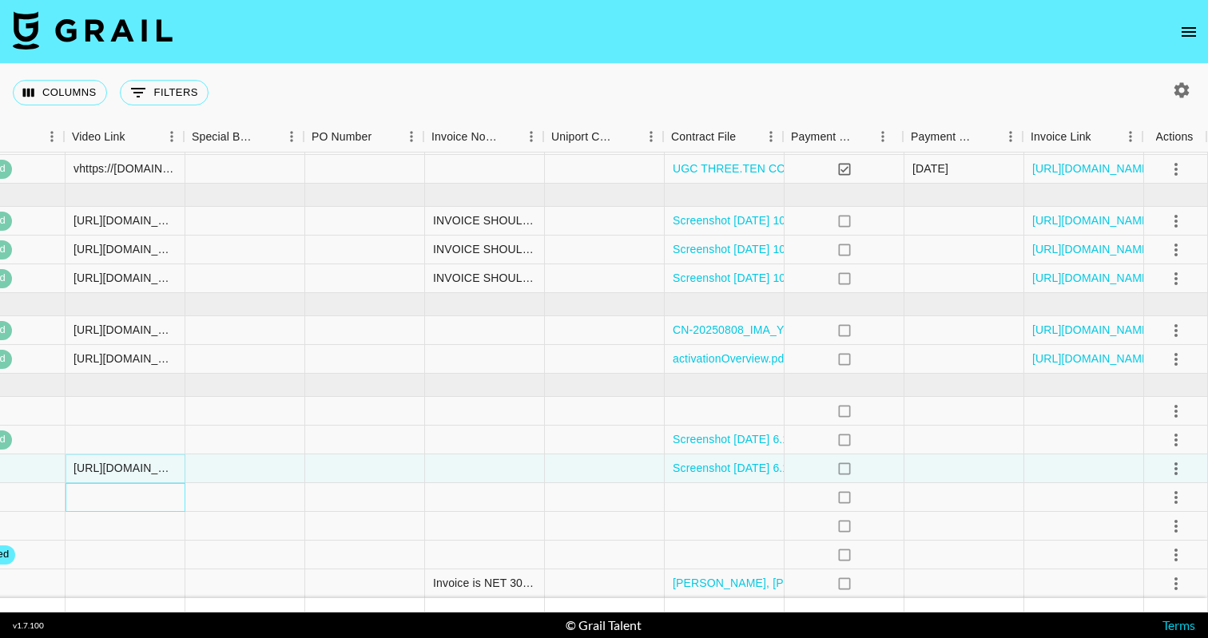
scroll to position [50, 1864]
click at [1178, 471] on icon "select merge strategy" at bounding box center [1175, 468] width 19 height 19
click at [1131, 436] on div "Approve" at bounding box center [1141, 434] width 49 height 19
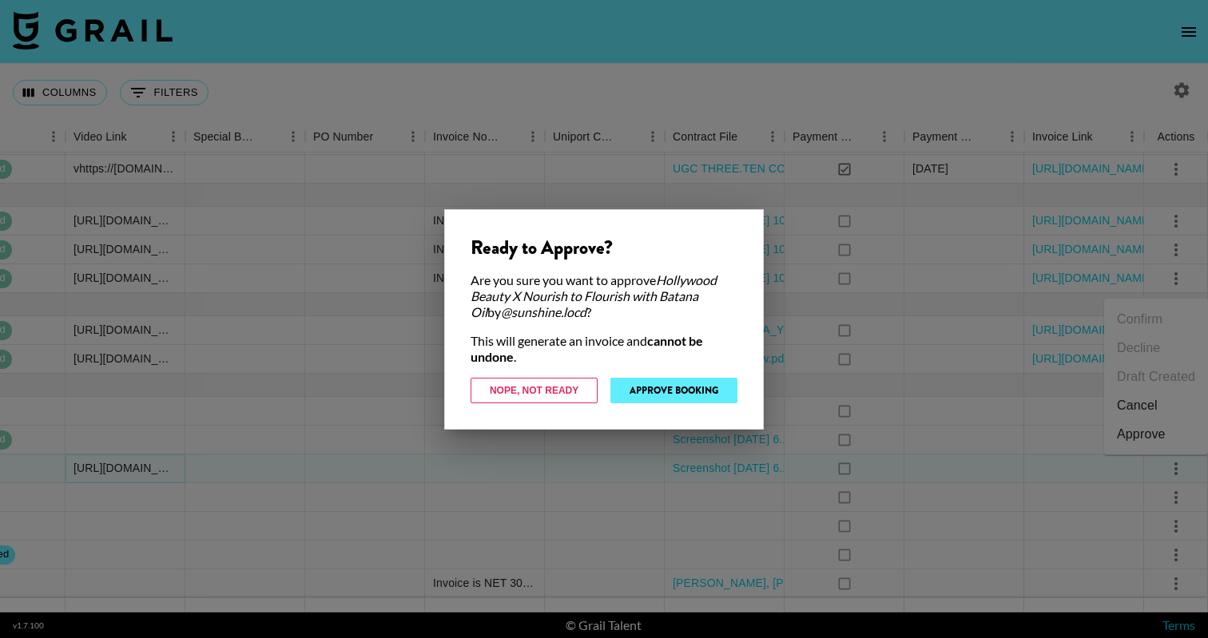
click at [661, 391] on button "Approve Booking" at bounding box center [673, 391] width 127 height 26
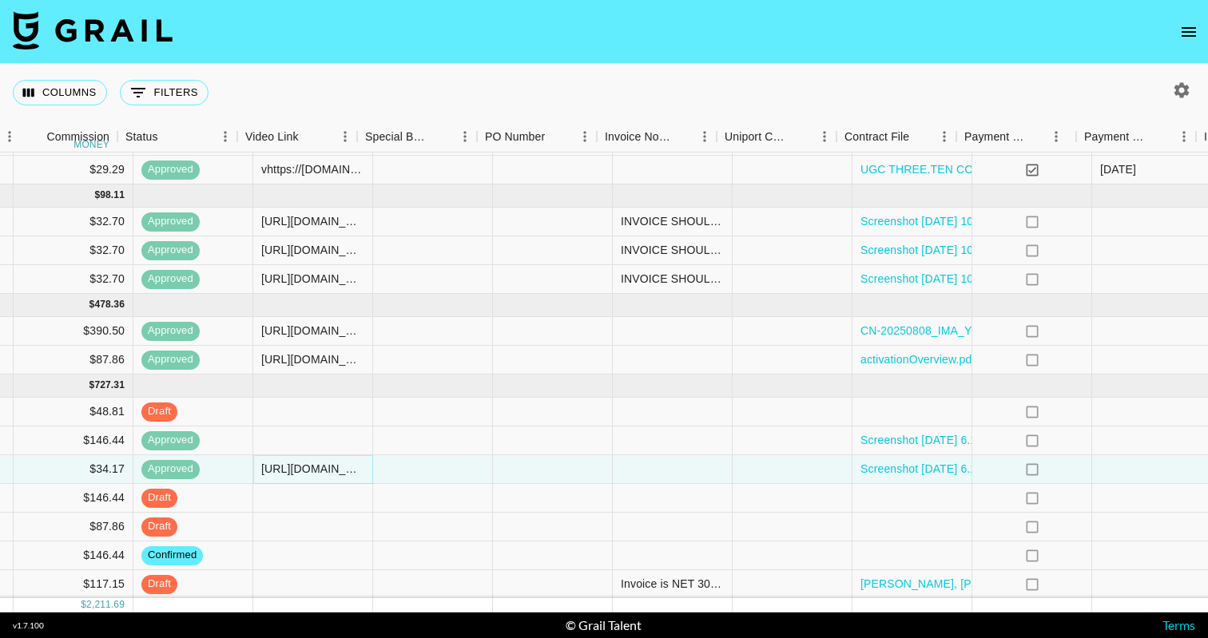
scroll to position [49, 1515]
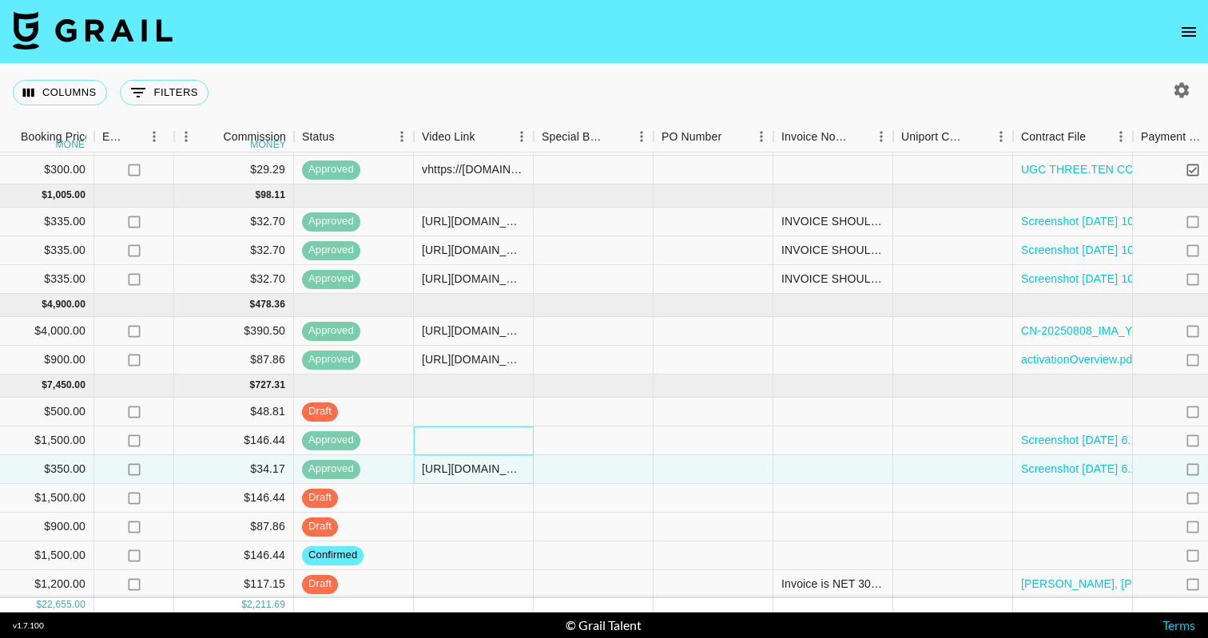
click at [483, 438] on div at bounding box center [474, 441] width 120 height 29
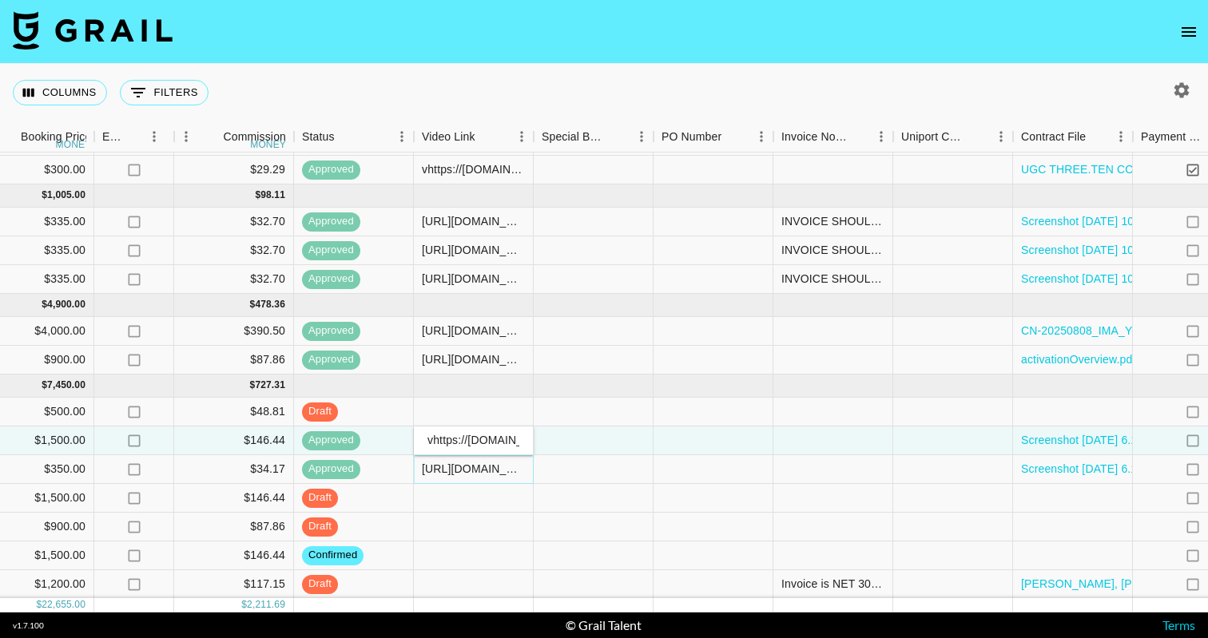
scroll to position [0, 142]
type input "vhttps://www.instagram.com/p/DOMioE_kkSx/"
click at [609, 449] on div at bounding box center [594, 441] width 120 height 29
click at [431, 443] on div "vhttps://www.instagram.com/p/DOMioE_kkSx/" at bounding box center [473, 440] width 103 height 16
click at [429, 439] on div "vhttps://www.instagram.com/p/DOMioE_kkSx/" at bounding box center [473, 440] width 103 height 16
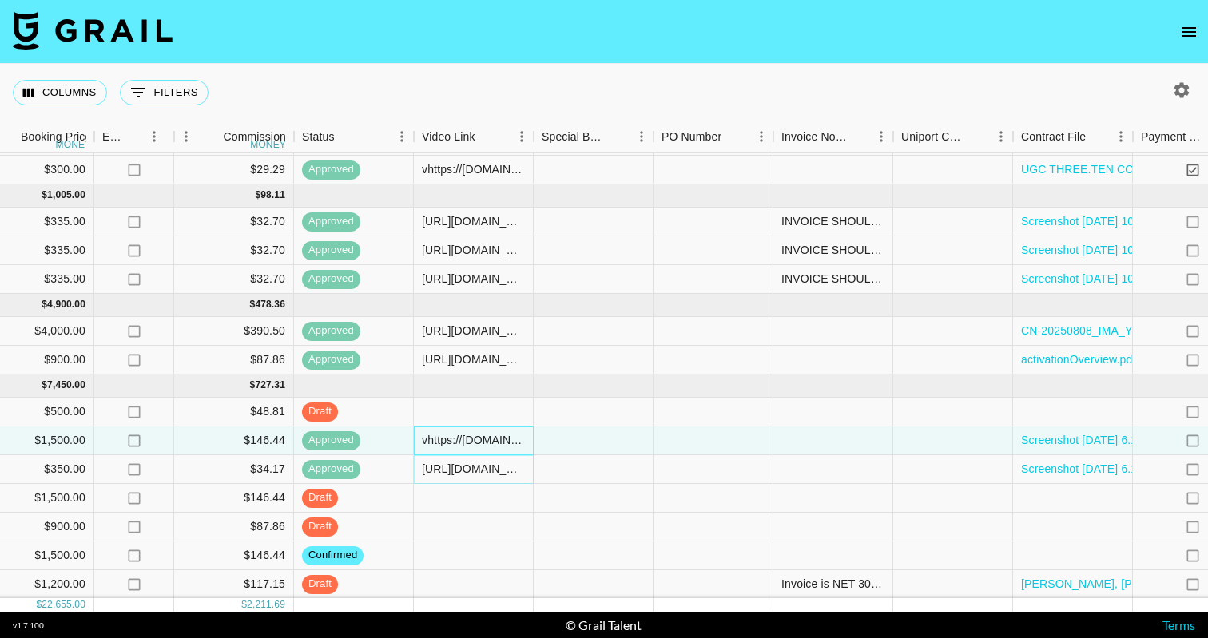
click at [426, 439] on div "vhttps://www.instagram.com/p/DOMioE_kkSx/" at bounding box center [473, 440] width 103 height 16
click at [436, 441] on input "vhttps://www.instagram.com/p/DOMioE_kkSx/" at bounding box center [473, 440] width 117 height 13
click at [590, 442] on div at bounding box center [594, 441] width 120 height 29
click at [427, 439] on div "vhttps://www.instagram.com/p/DOMioE_kkSx/" at bounding box center [473, 440] width 103 height 16
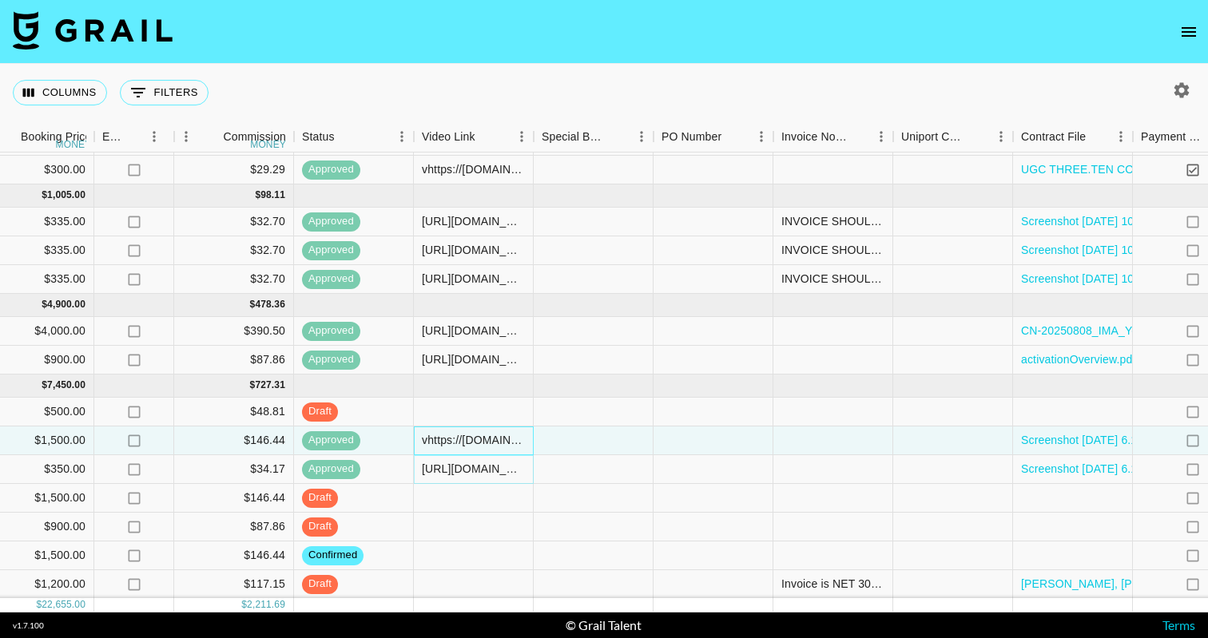
click at [427, 441] on div "vhttps://www.instagram.com/p/DOMioE_kkSx/" at bounding box center [473, 440] width 103 height 16
drag, startPoint x: 427, startPoint y: 440, endPoint x: 411, endPoint y: 440, distance: 16.0
click at [411, 440] on div "50uJ92PiqFvkfy1I9YdU recGdUhxGAEEF6kwg sunshine.locd autumn.green@grail-talent.…" at bounding box center [21, 441] width 3072 height 29
click at [614, 455] on div at bounding box center [594, 469] width 120 height 29
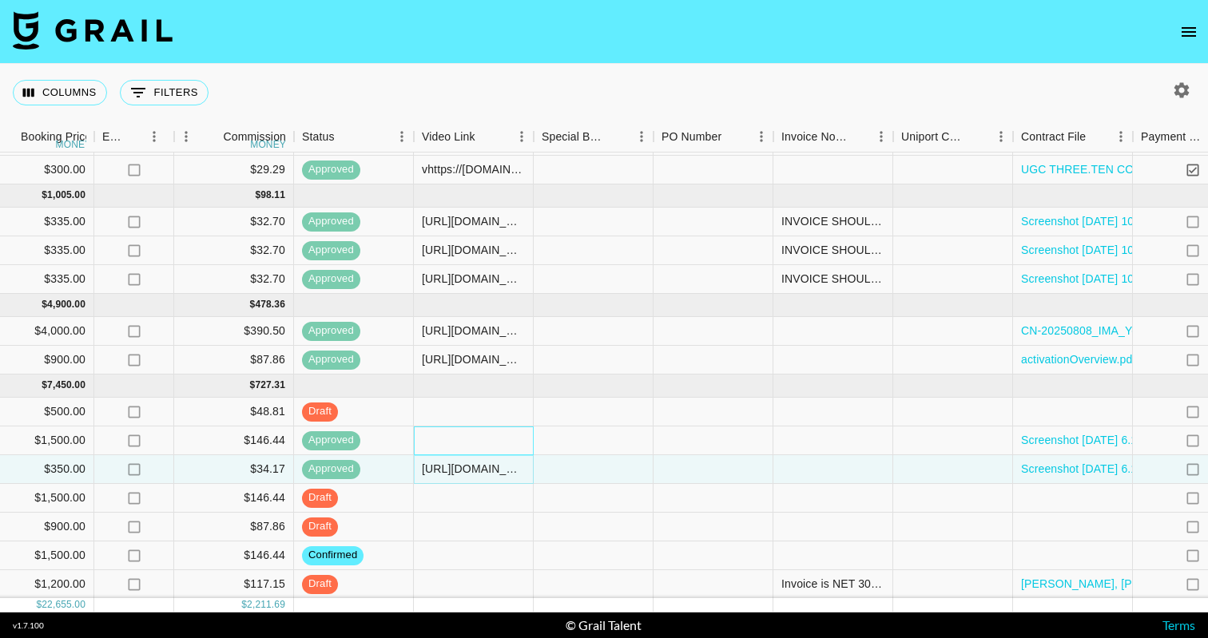
click at [481, 451] on div at bounding box center [474, 441] width 120 height 29
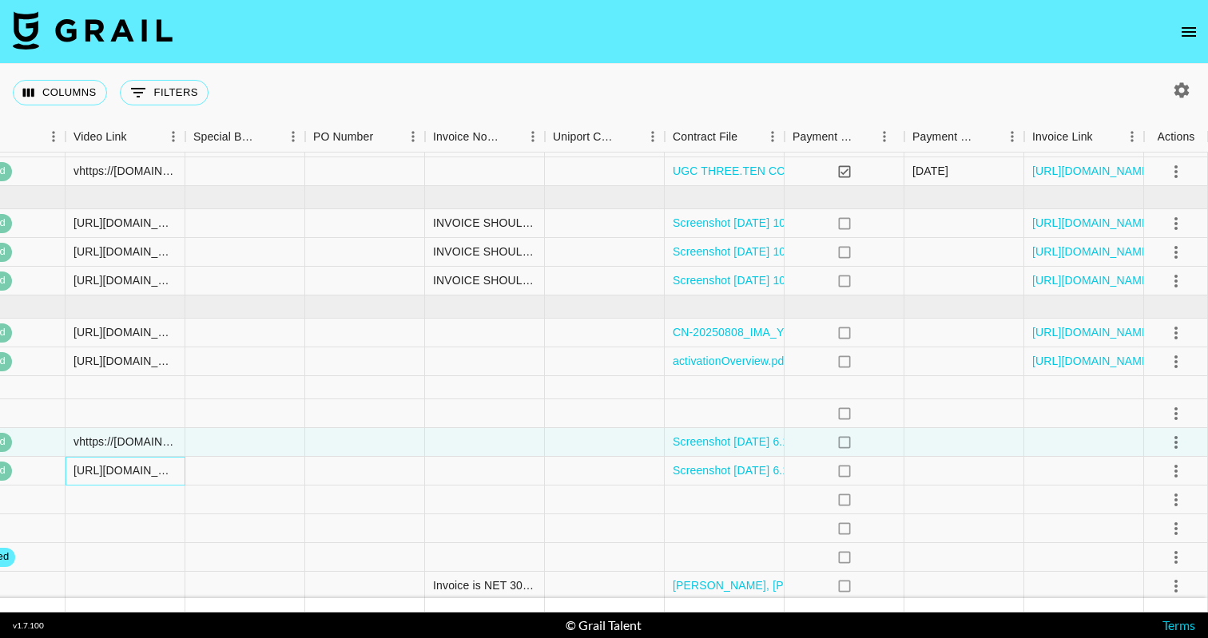
scroll to position [47, 1864]
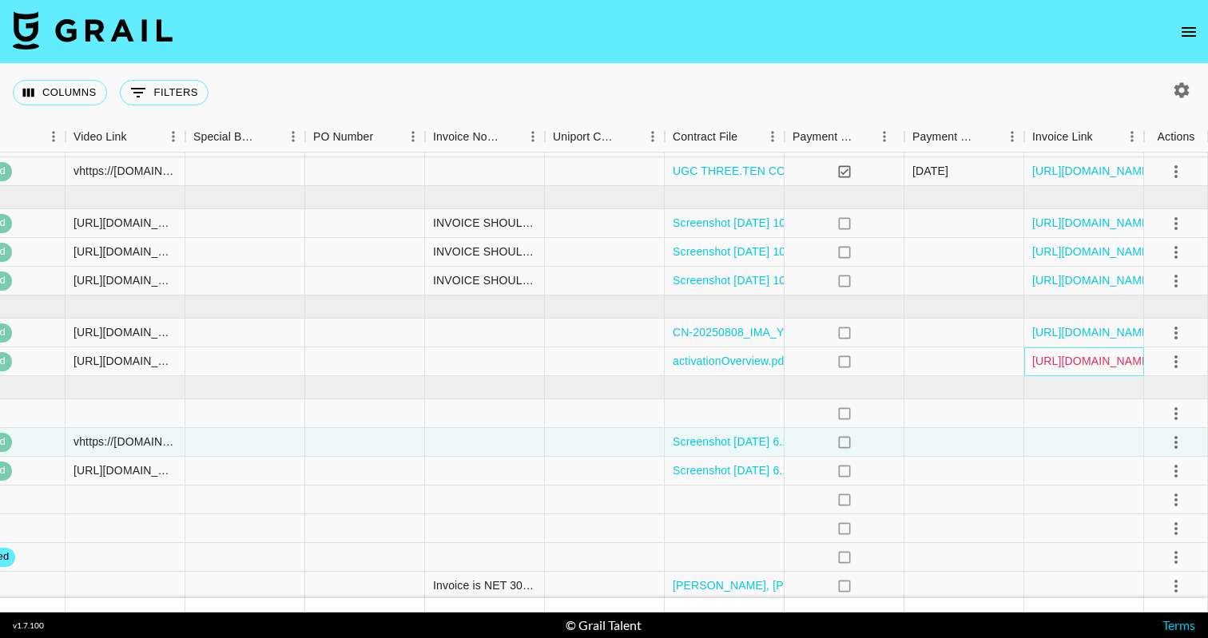
click at [1087, 360] on link "https://in.xero.com/53aDXFUI972IbztgIDbFMD0em4rNfFU8xIBcbd7V" at bounding box center [1092, 361] width 121 height 16
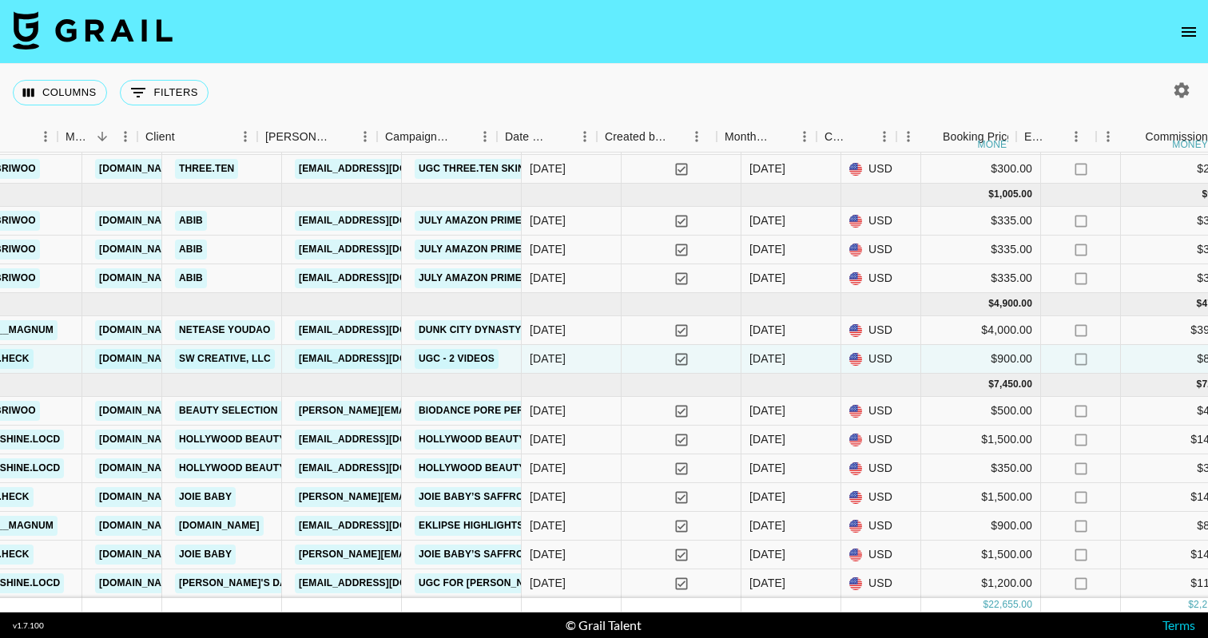
scroll to position [50, 562]
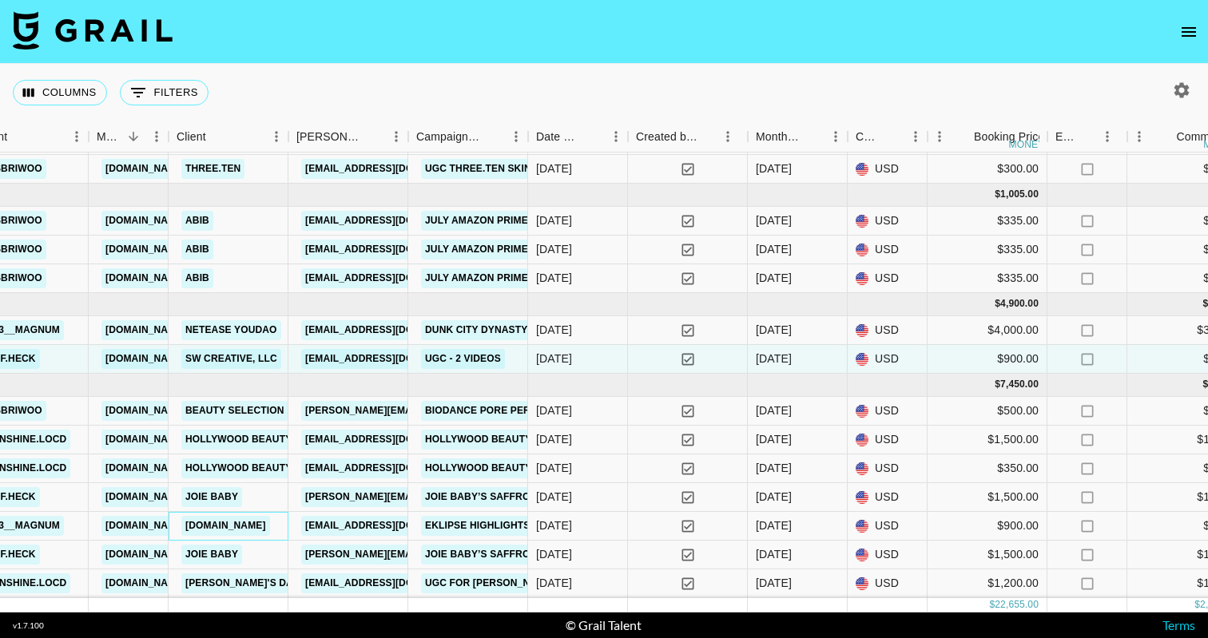
click at [242, 531] on link "[DOMAIN_NAME]" at bounding box center [225, 526] width 89 height 20
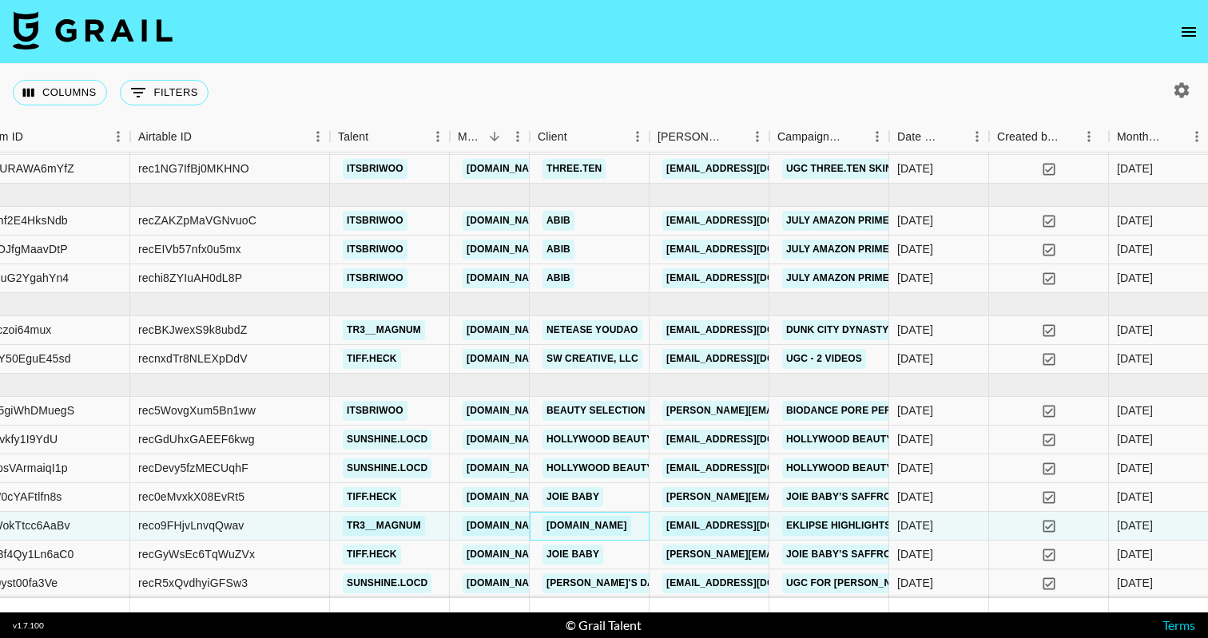
scroll to position [0, 0]
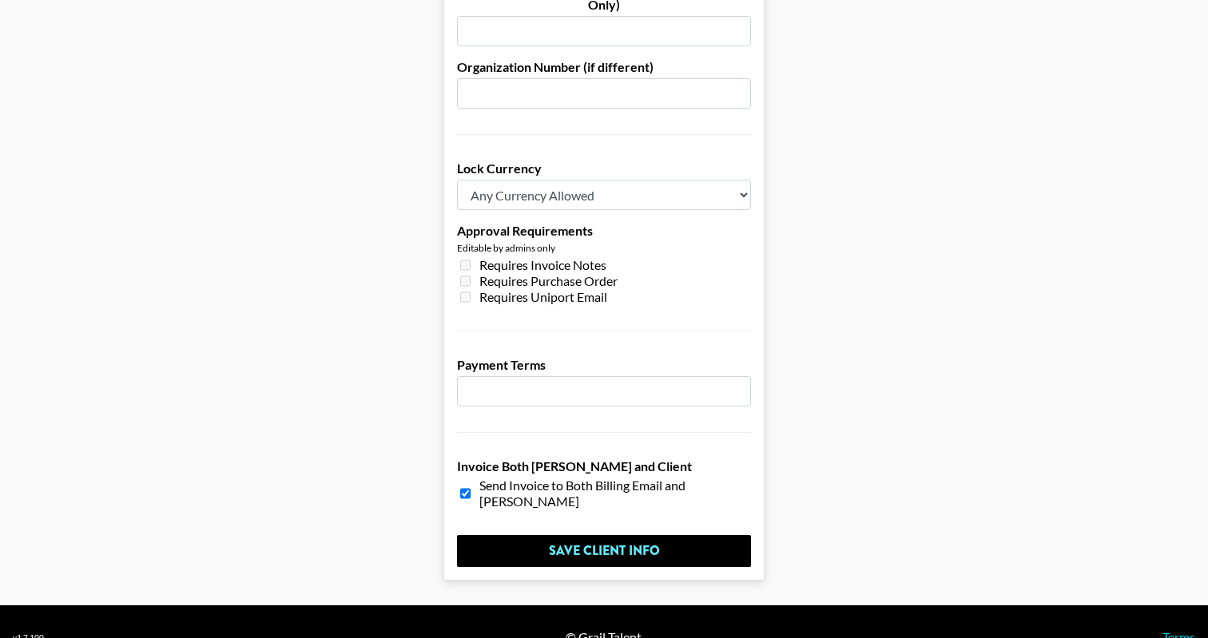
scroll to position [1154, 0]
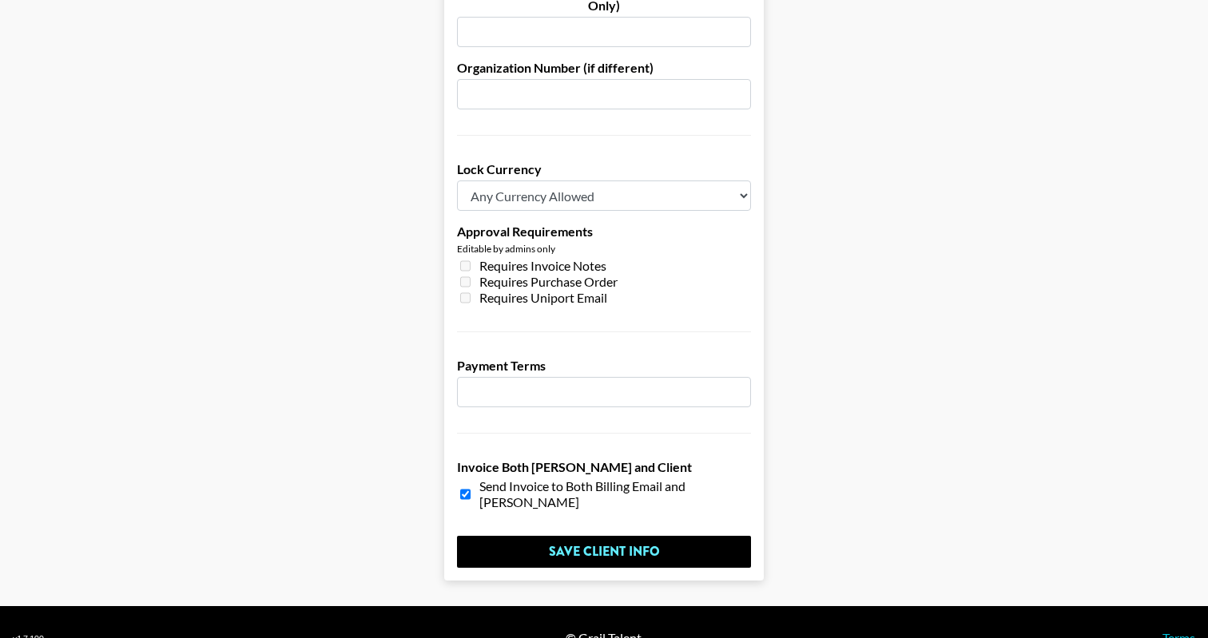
click at [523, 377] on input "number" at bounding box center [604, 392] width 294 height 30
type input "30"
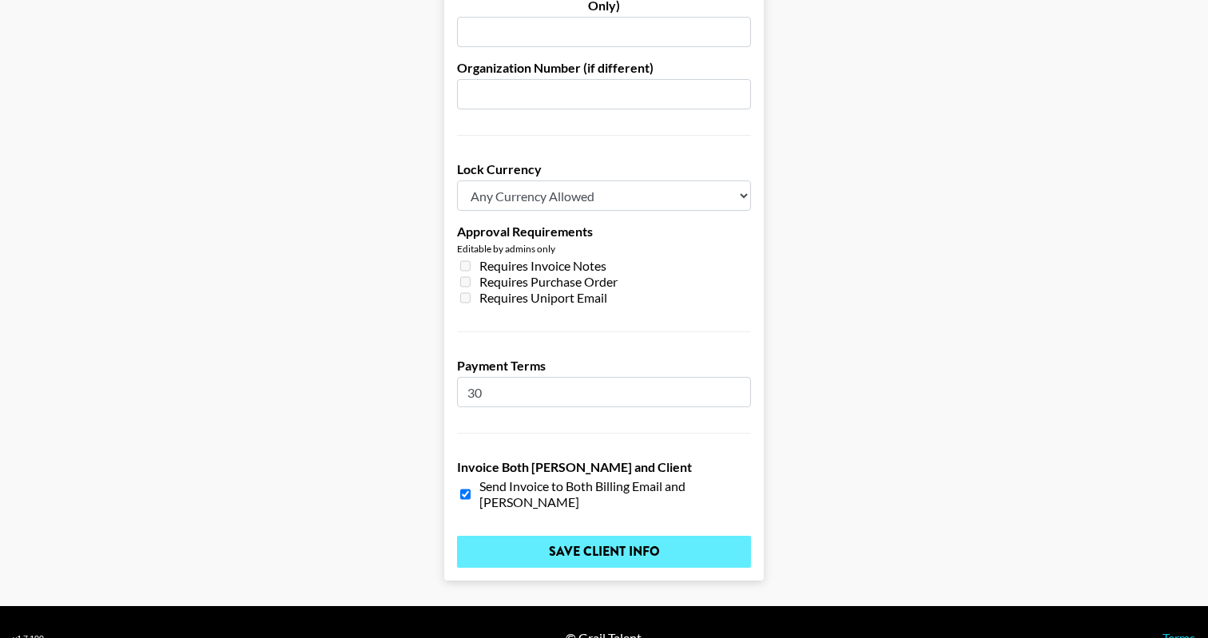
click at [685, 536] on input "Save Client Info" at bounding box center [604, 552] width 294 height 32
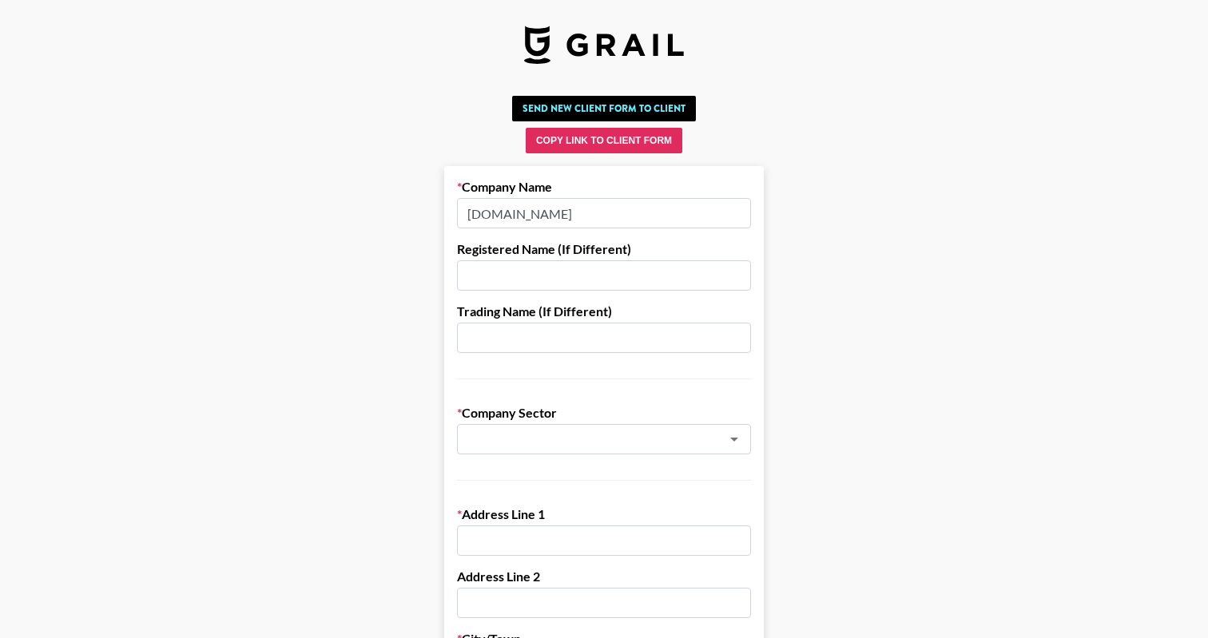
scroll to position [0, 0]
click at [622, 104] on button "Send New Client Form to Client" at bounding box center [604, 109] width 184 height 26
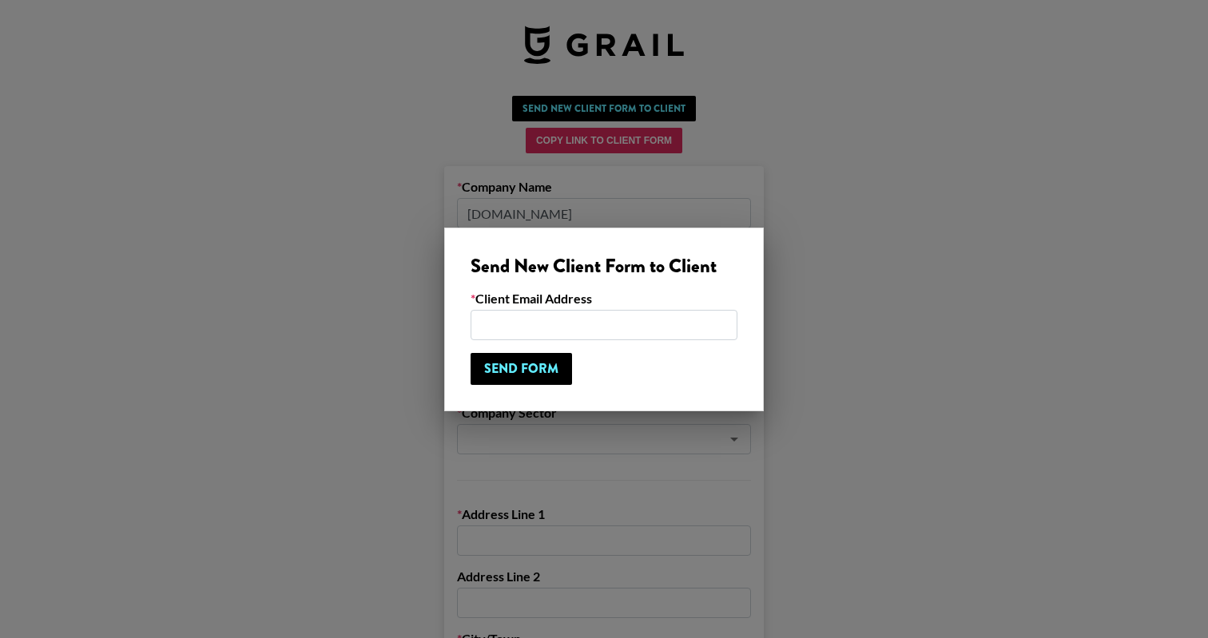
click at [556, 322] on input "email" at bounding box center [604, 325] width 267 height 30
paste input "[EMAIL_ADDRESS][DOMAIN_NAME]"
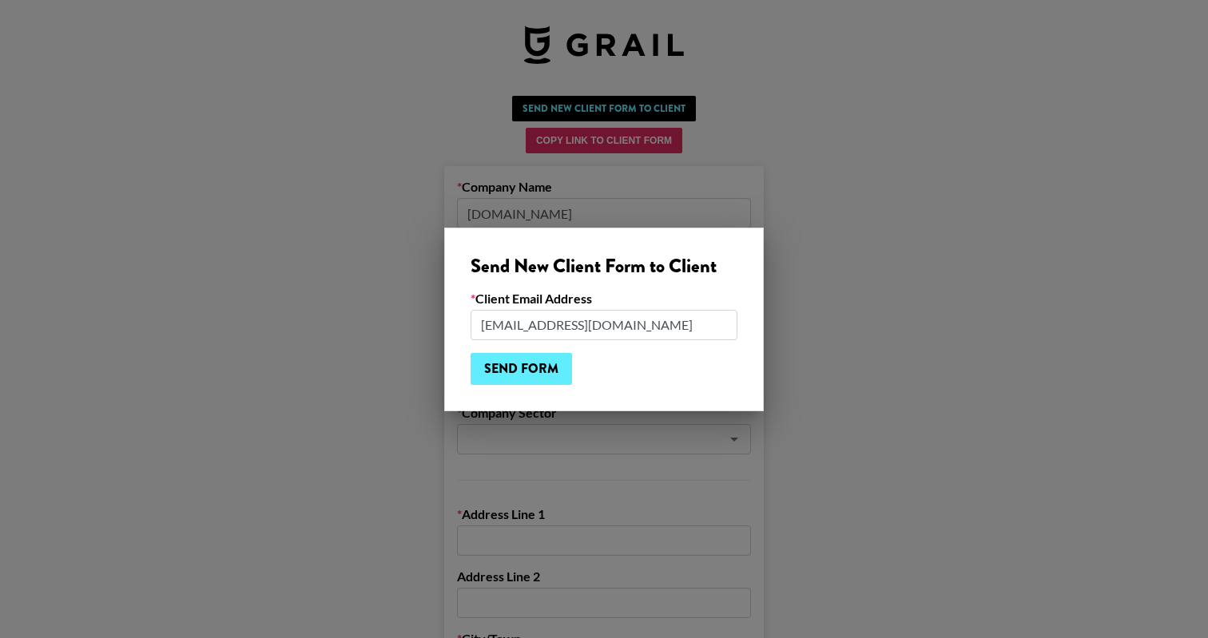
type input "[EMAIL_ADDRESS][DOMAIN_NAME]"
click at [552, 368] on input "Send Form" at bounding box center [521, 369] width 101 height 32
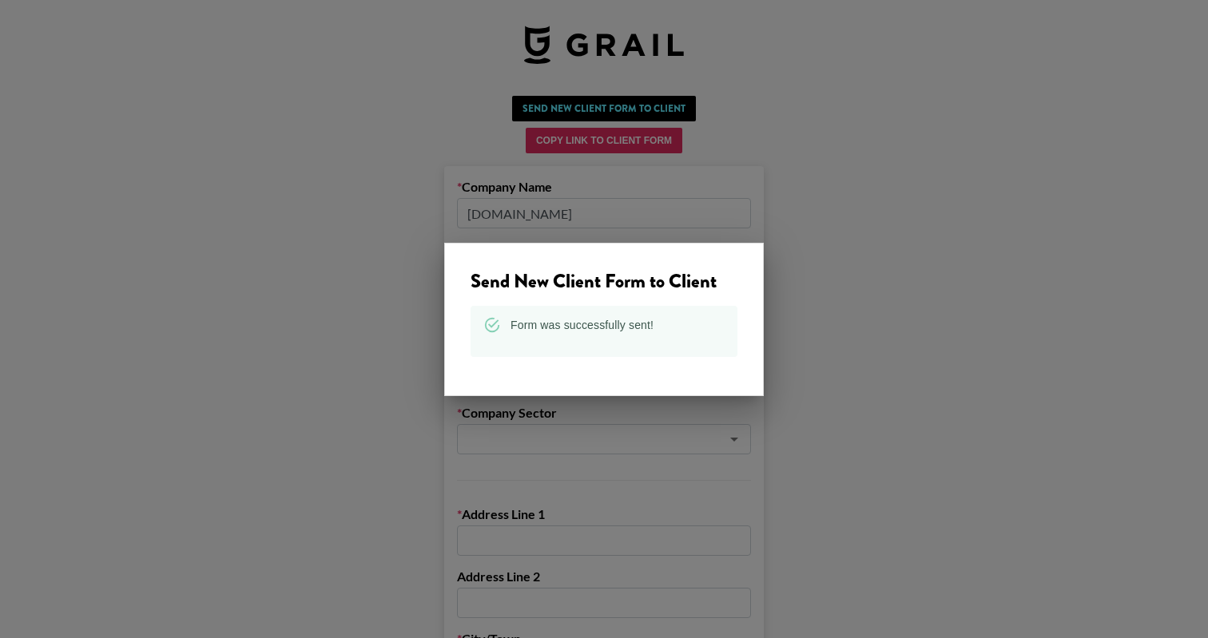
click at [793, 169] on div at bounding box center [604, 319] width 1208 height 638
